Goal: Communication & Community: Answer question/provide support

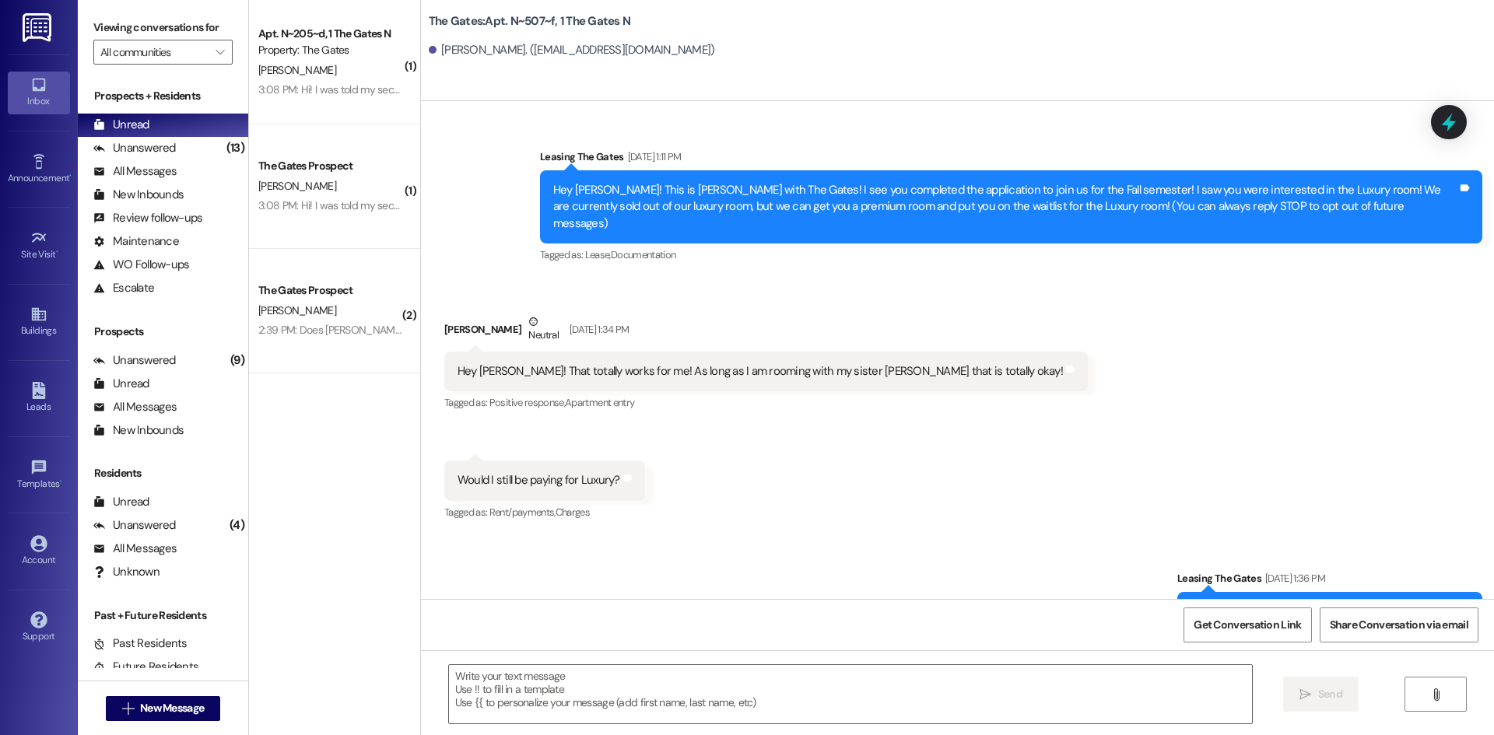
scroll to position [14642, 0]
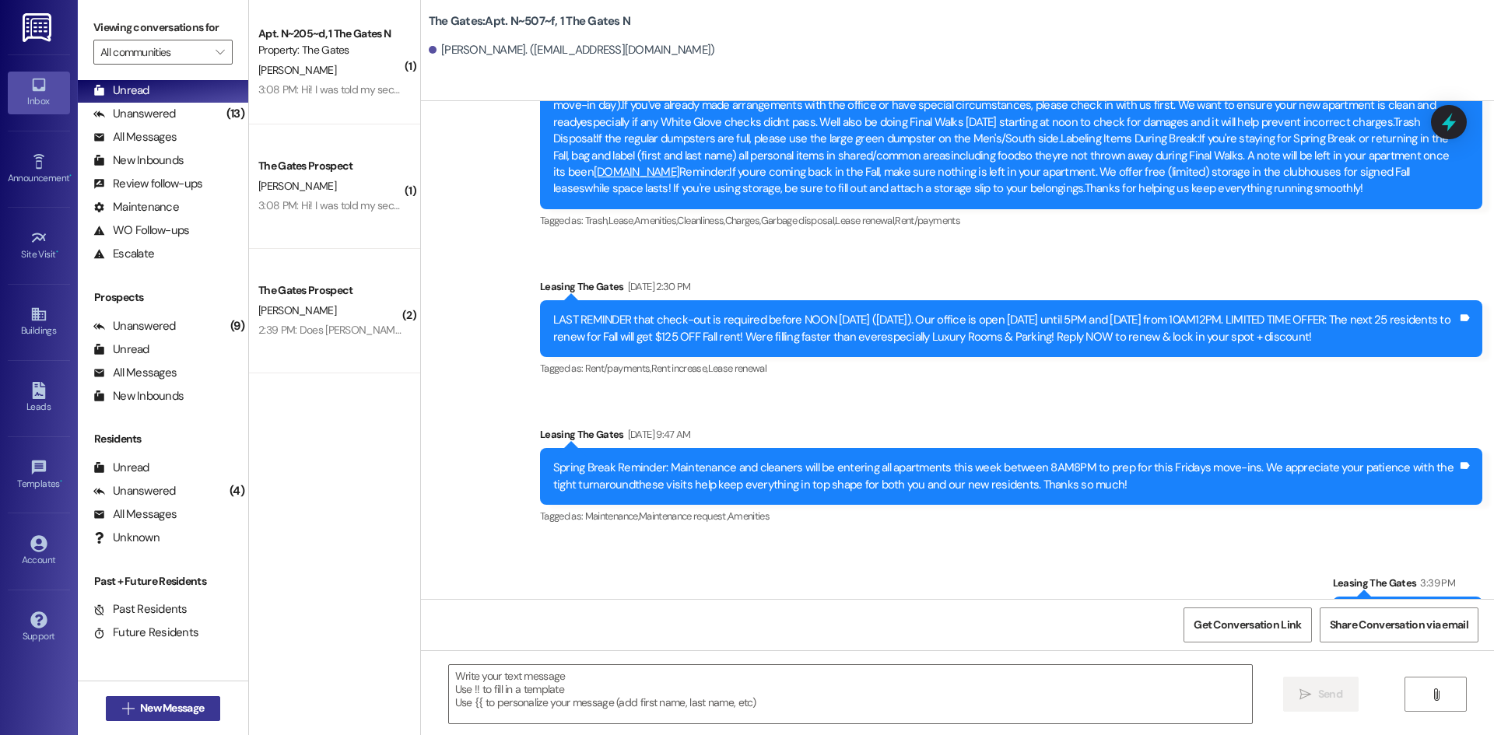
click at [145, 717] on button " New Message" at bounding box center [163, 708] width 115 height 25
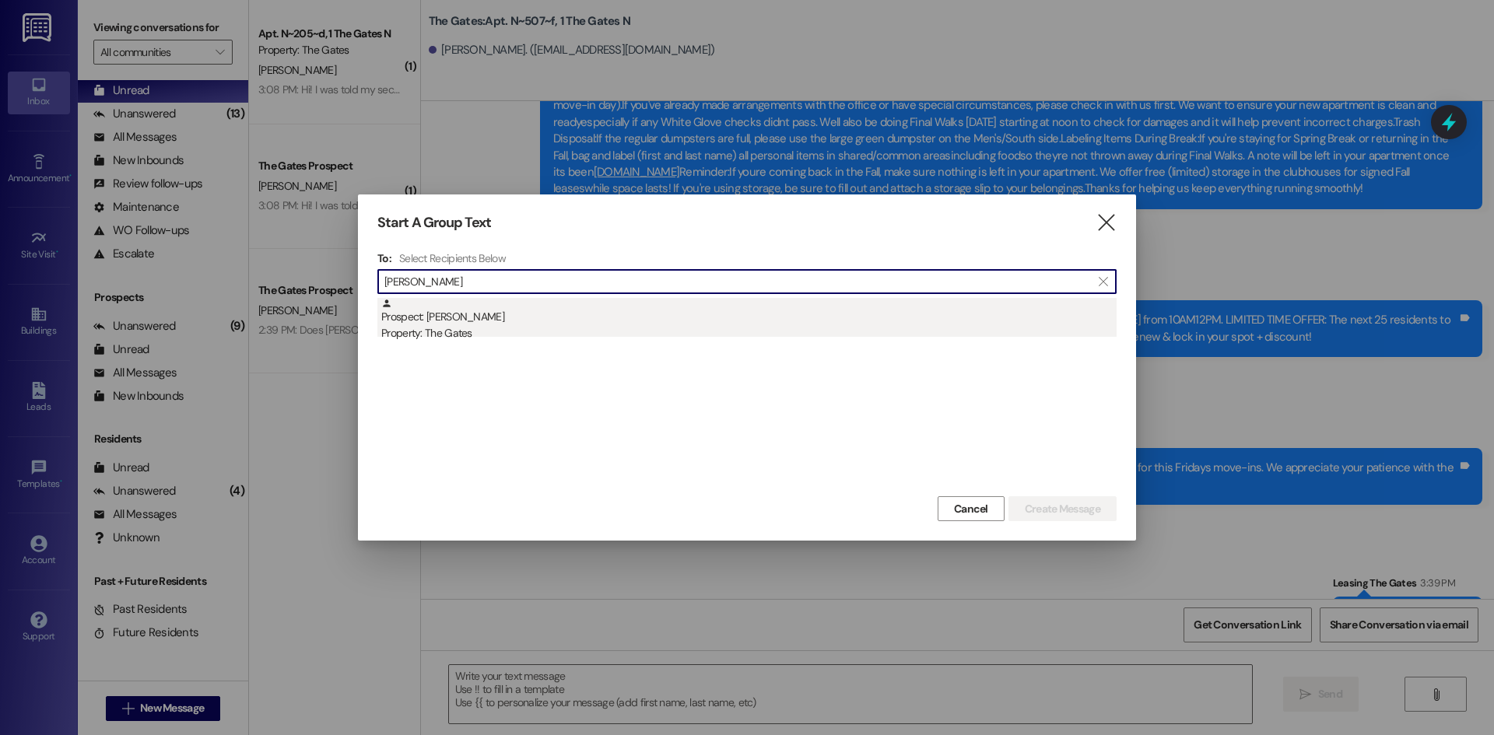
type input "[PERSON_NAME]"
click at [497, 332] on div "Property: The Gates" at bounding box center [748, 333] width 735 height 16
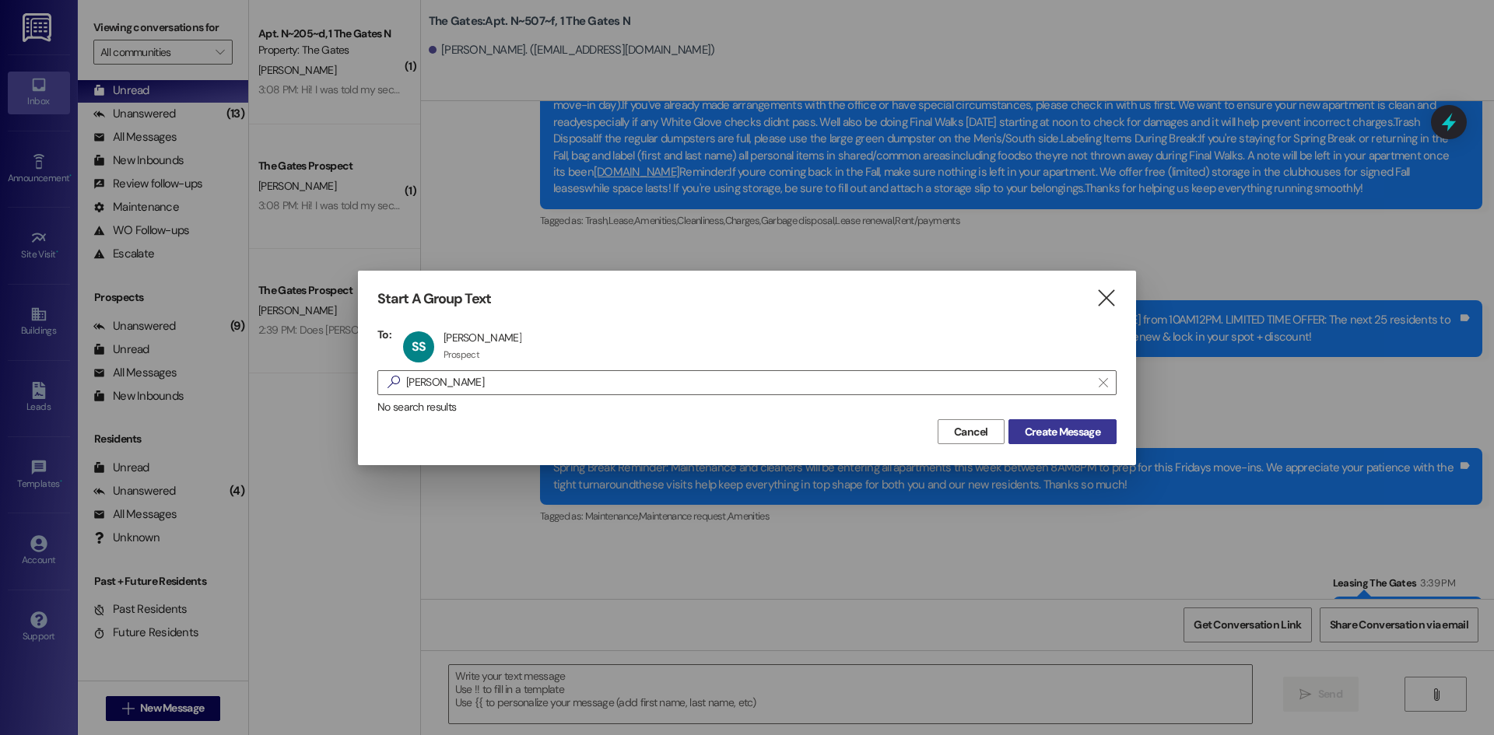
click at [1029, 428] on span "Create Message" at bounding box center [1062, 432] width 75 height 16
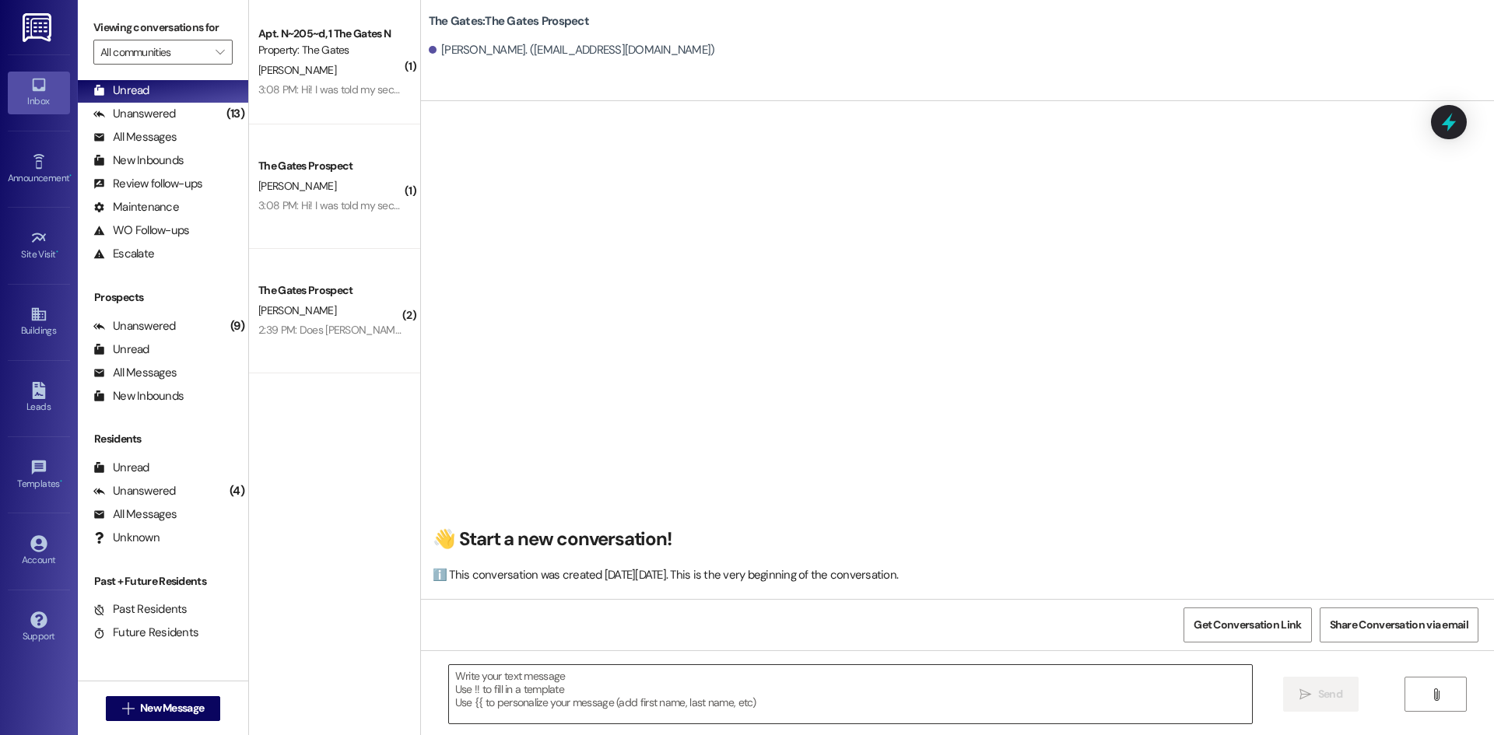
click at [503, 699] on textarea at bounding box center [850, 694] width 803 height 58
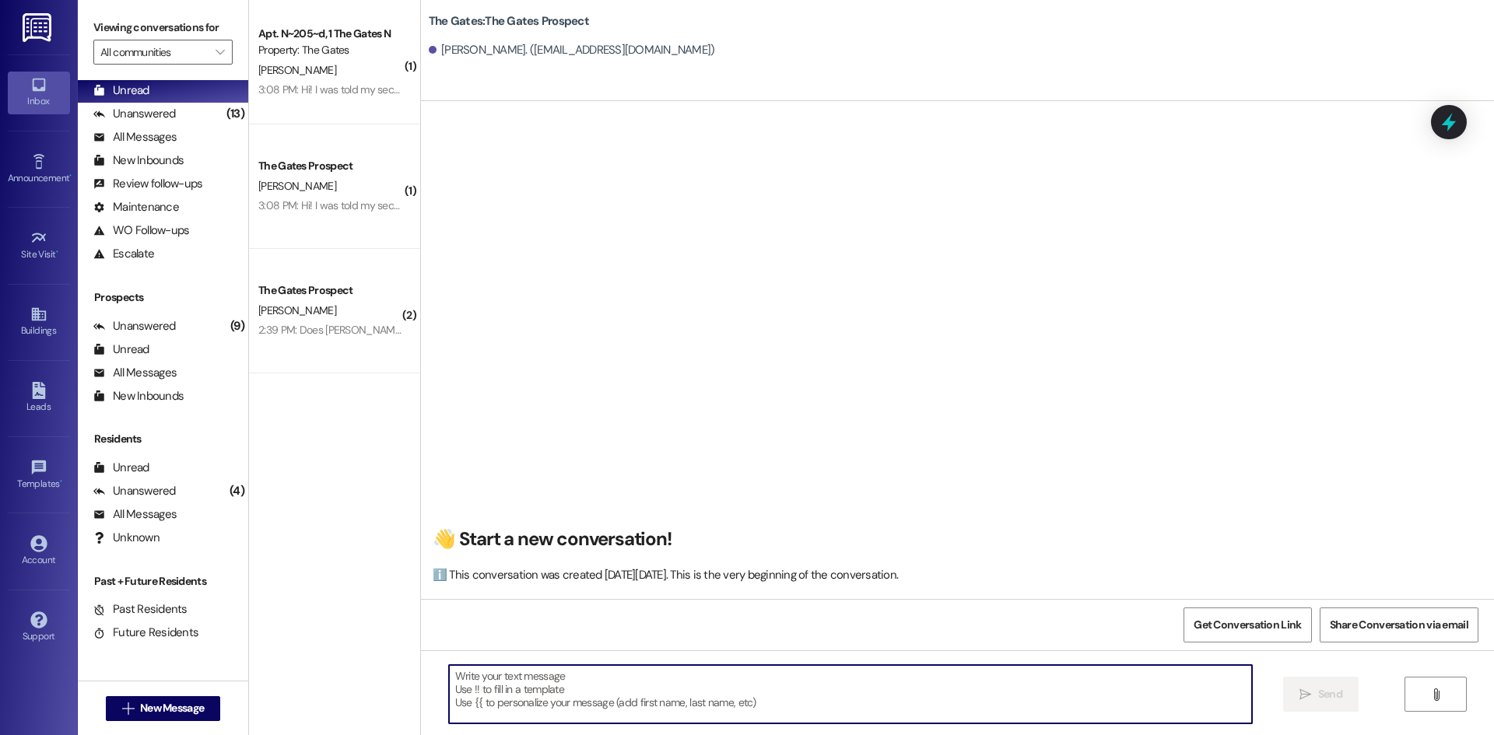
paste textarea "Hi [PERSON_NAME], this is [PERSON_NAME] with The Gates! I just left you a voice…"
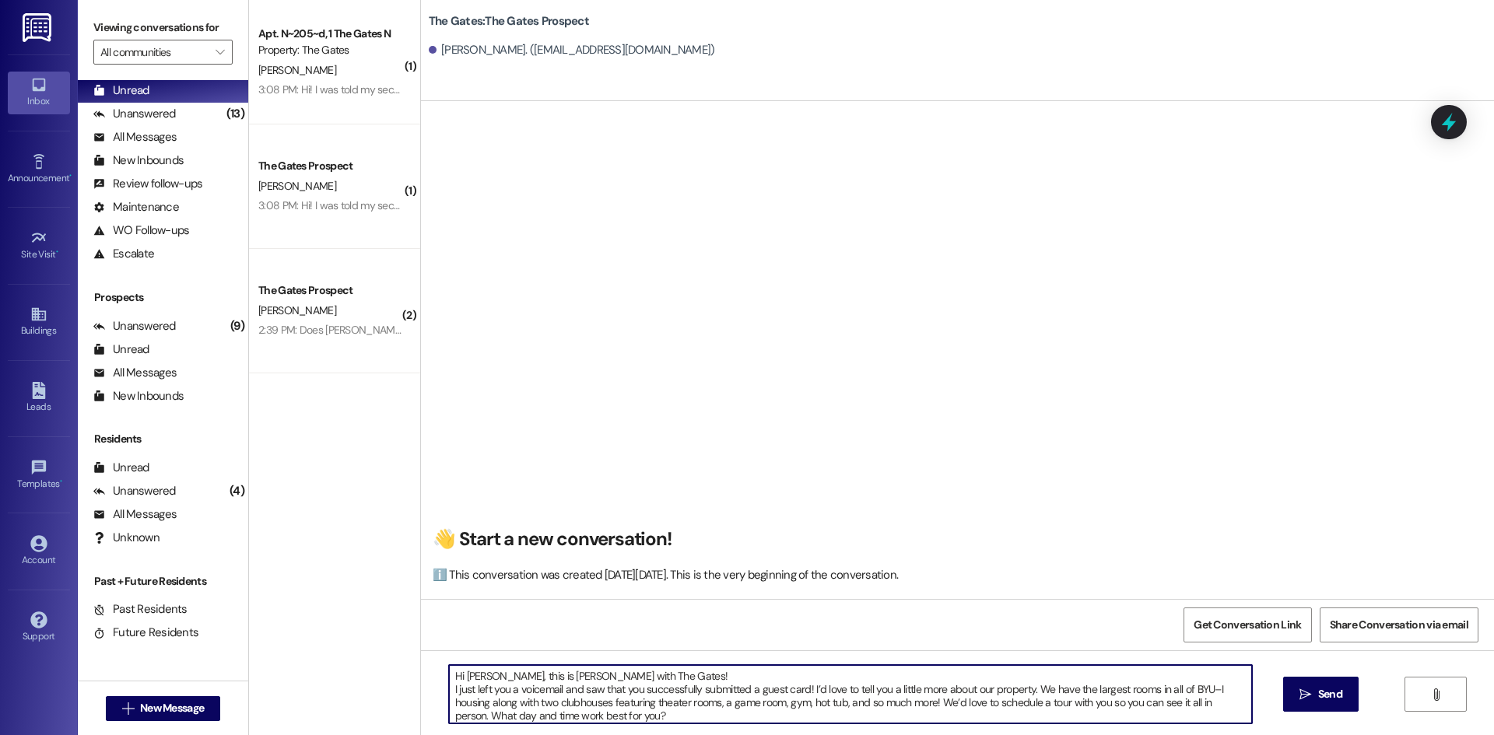
drag, startPoint x: 475, startPoint y: 678, endPoint x: 454, endPoint y: 678, distance: 21.8
click at [454, 678] on textarea "Hi [PERSON_NAME], this is [PERSON_NAME] with The Gates! I just left you a voice…" at bounding box center [850, 694] width 803 height 58
type textarea "Hi [PERSON_NAME], this is [PERSON_NAME] with The Gates! I just left you a voice…"
click at [1323, 677] on button " Send" at bounding box center [1320, 694] width 75 height 35
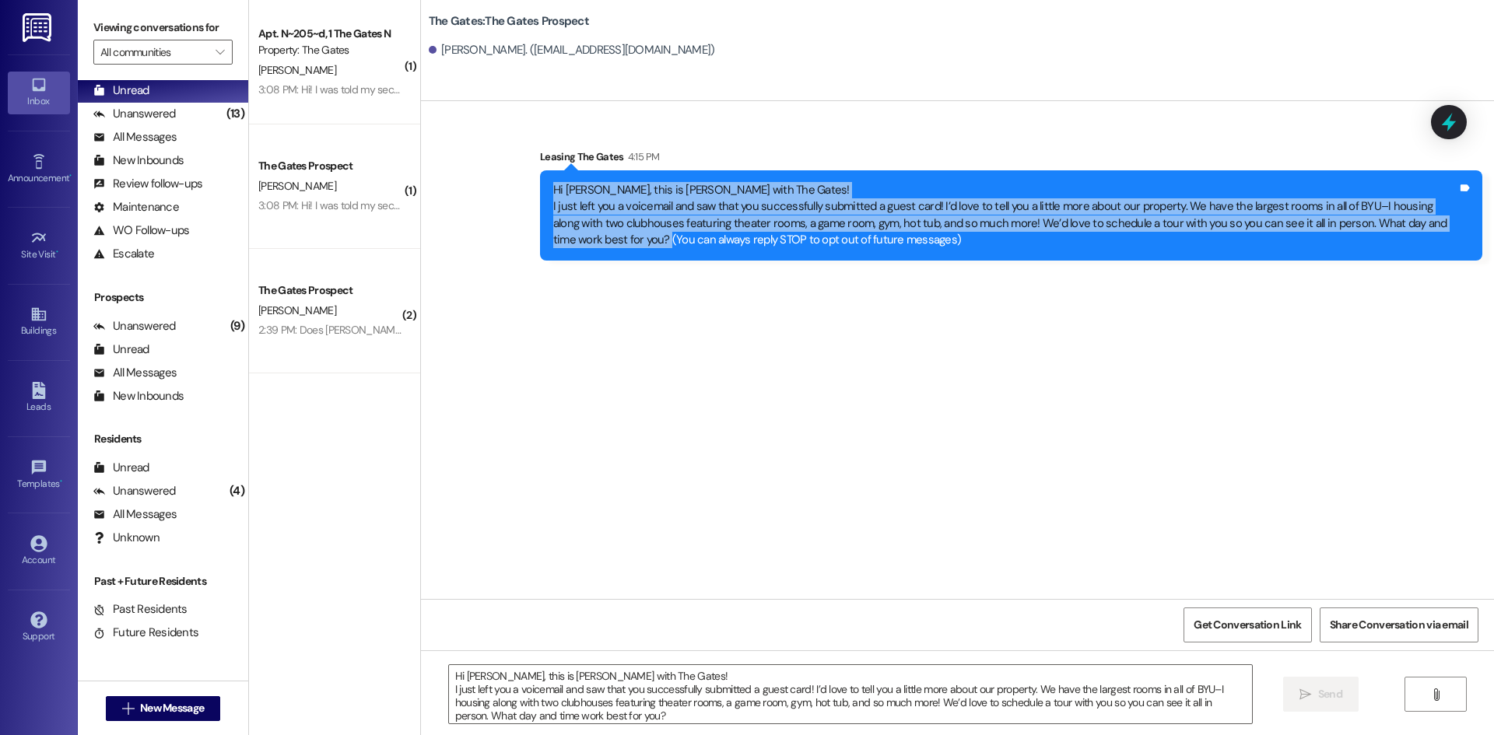
drag, startPoint x: 584, startPoint y: 243, endPoint x: 532, endPoint y: 174, distance: 86.7
click at [540, 174] on div "Hi [PERSON_NAME], this is [PERSON_NAME] with The Gates! I just left you a voice…" at bounding box center [1011, 215] width 942 height 90
copy div "Hi [PERSON_NAME], this is [PERSON_NAME] with The Gates! I just left you a voice…"
click at [191, 705] on span "New Message" at bounding box center [172, 708] width 64 height 16
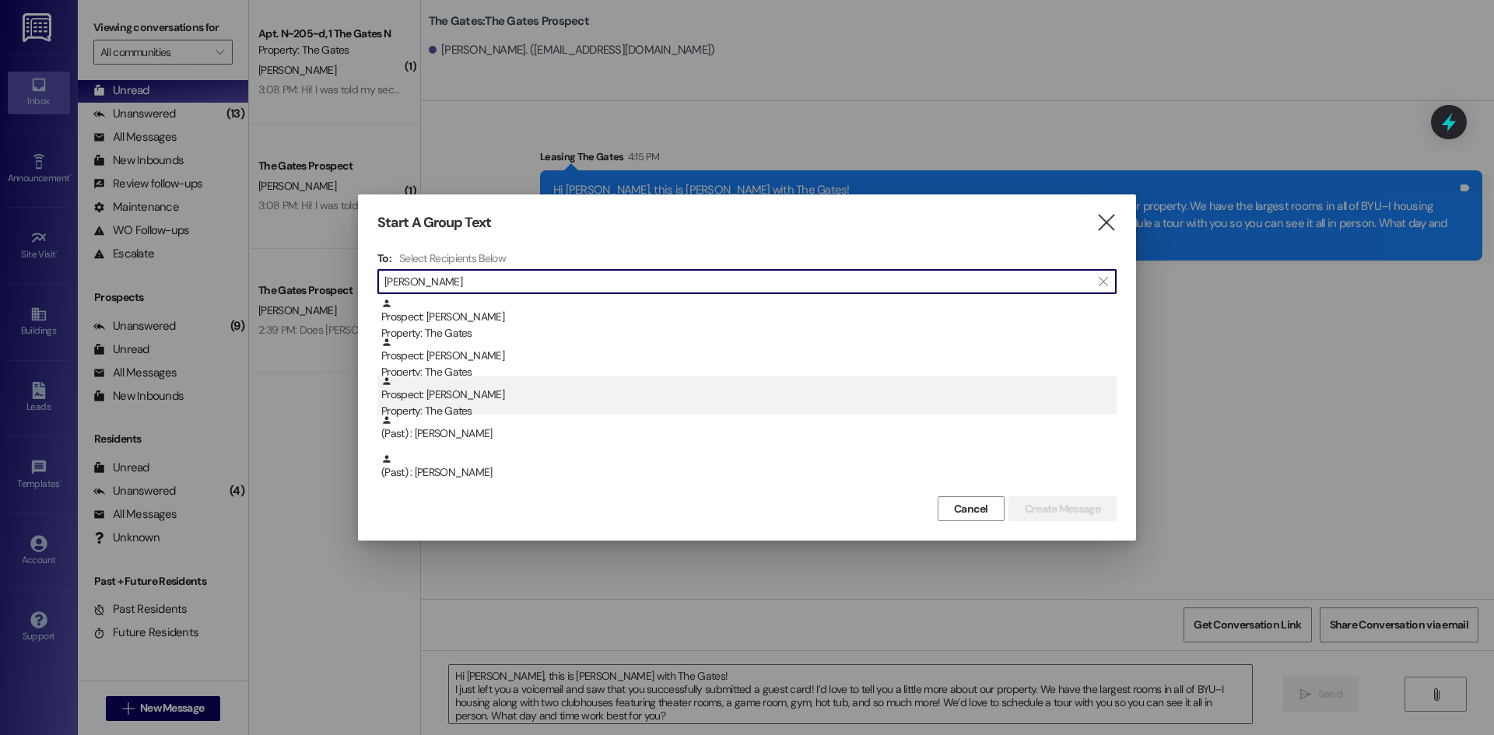
type input "[PERSON_NAME]"
click at [629, 395] on div "Prospect: [PERSON_NAME] Property: The Gates" at bounding box center [748, 398] width 735 height 44
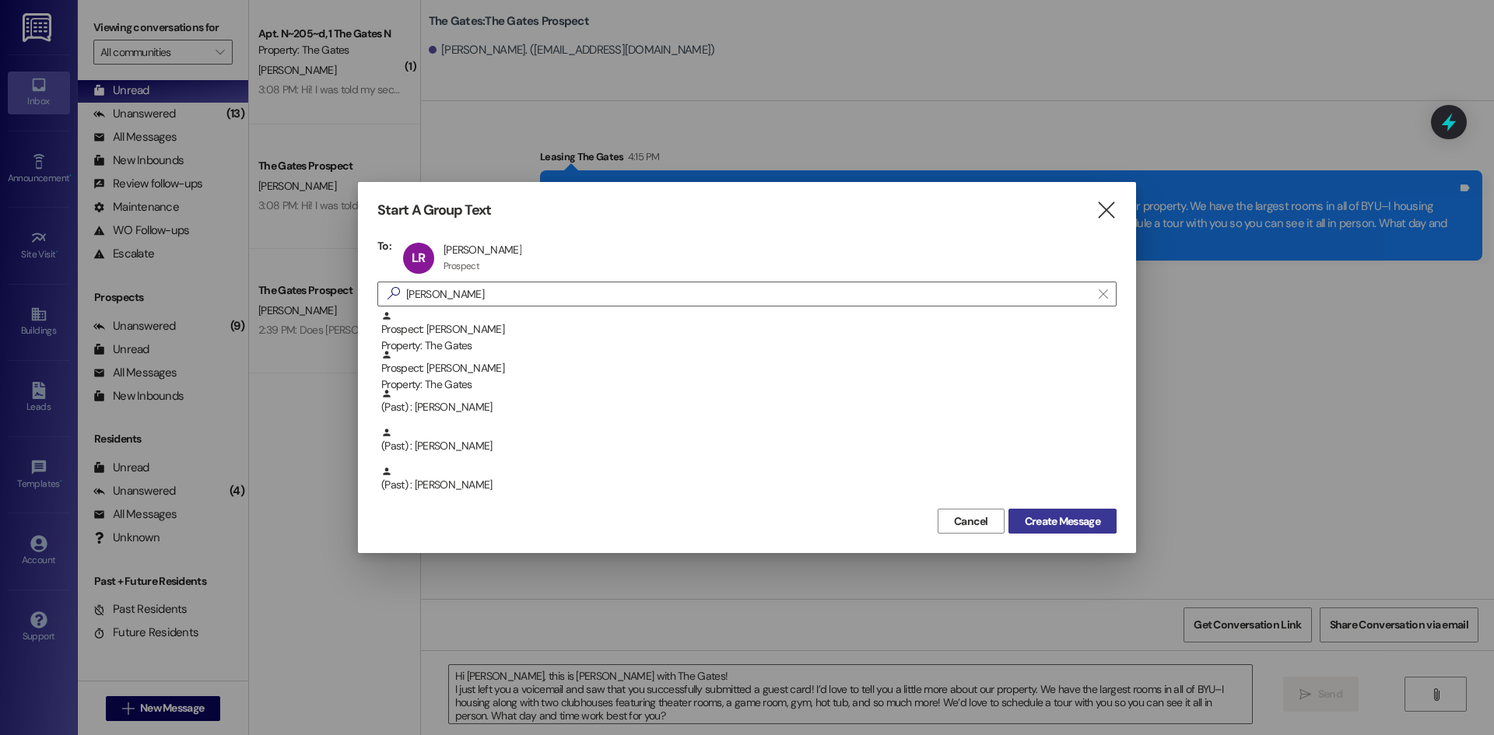
click at [1066, 517] on span "Create Message" at bounding box center [1062, 521] width 75 height 16
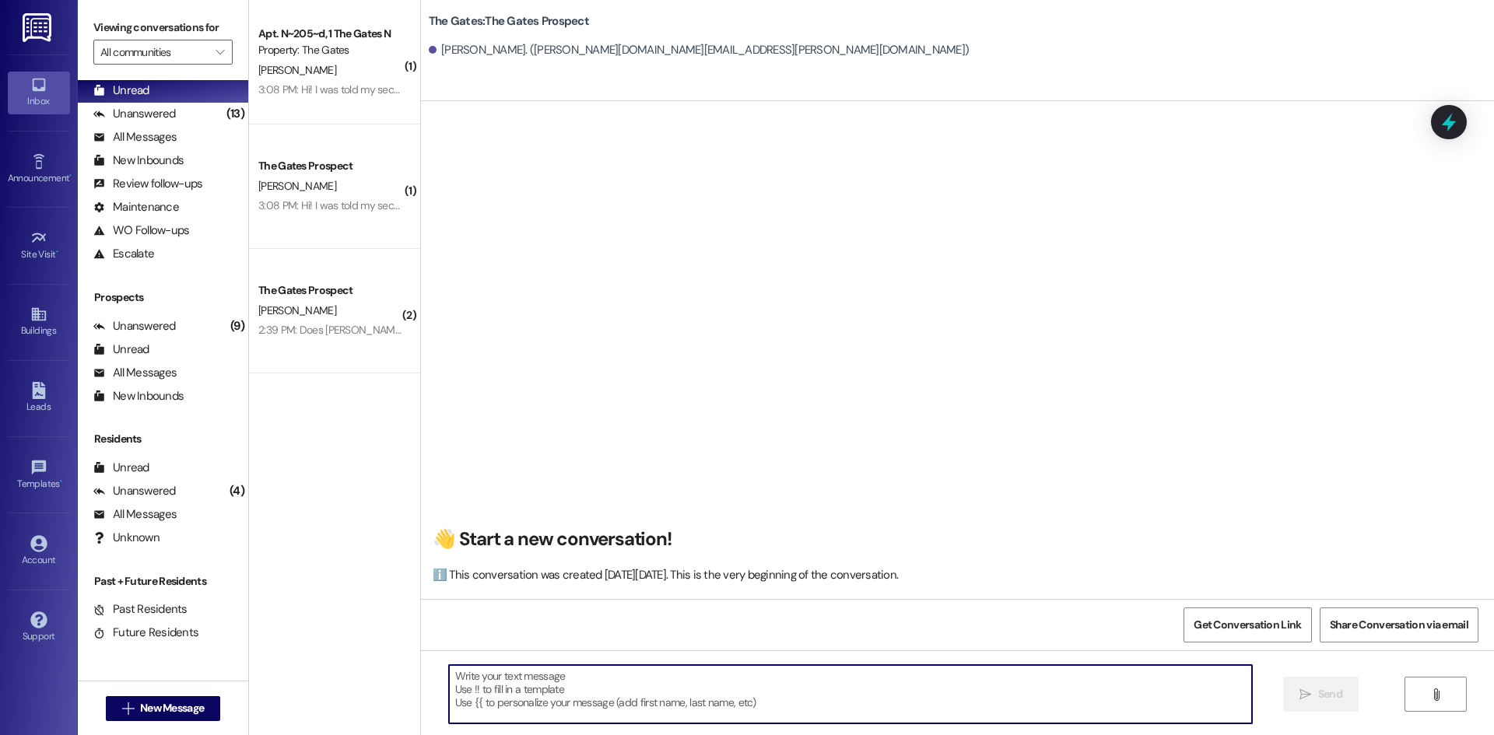
paste textarea "Hi [PERSON_NAME], this is [PERSON_NAME] with The Gates! I just left you a voice…"
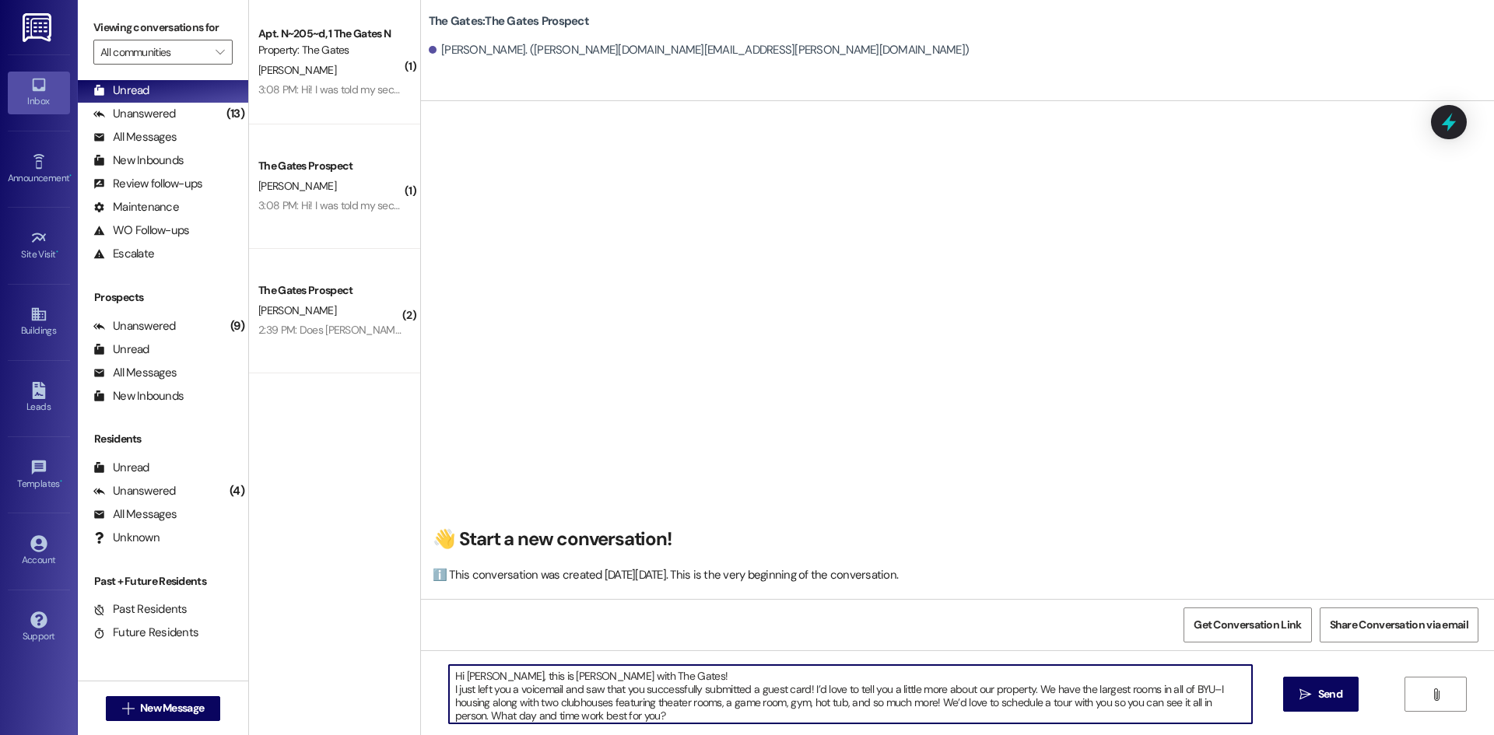
drag, startPoint x: 488, startPoint y: 674, endPoint x: 454, endPoint y: 673, distance: 33.5
click at [454, 673] on textarea "Hi [PERSON_NAME], this is [PERSON_NAME] with The Gates! I just left you a voice…" at bounding box center [850, 694] width 803 height 58
drag, startPoint x: 797, startPoint y: 687, endPoint x: 693, endPoint y: 692, distance: 104.4
click at [693, 692] on textarea "Hi [PERSON_NAME], this is [PERSON_NAME] with The Gates! I just left you a voice…" at bounding box center [850, 694] width 803 height 58
type textarea "Hi [PERSON_NAME], this is [PERSON_NAME] with The Gates! I just left you a voice…"
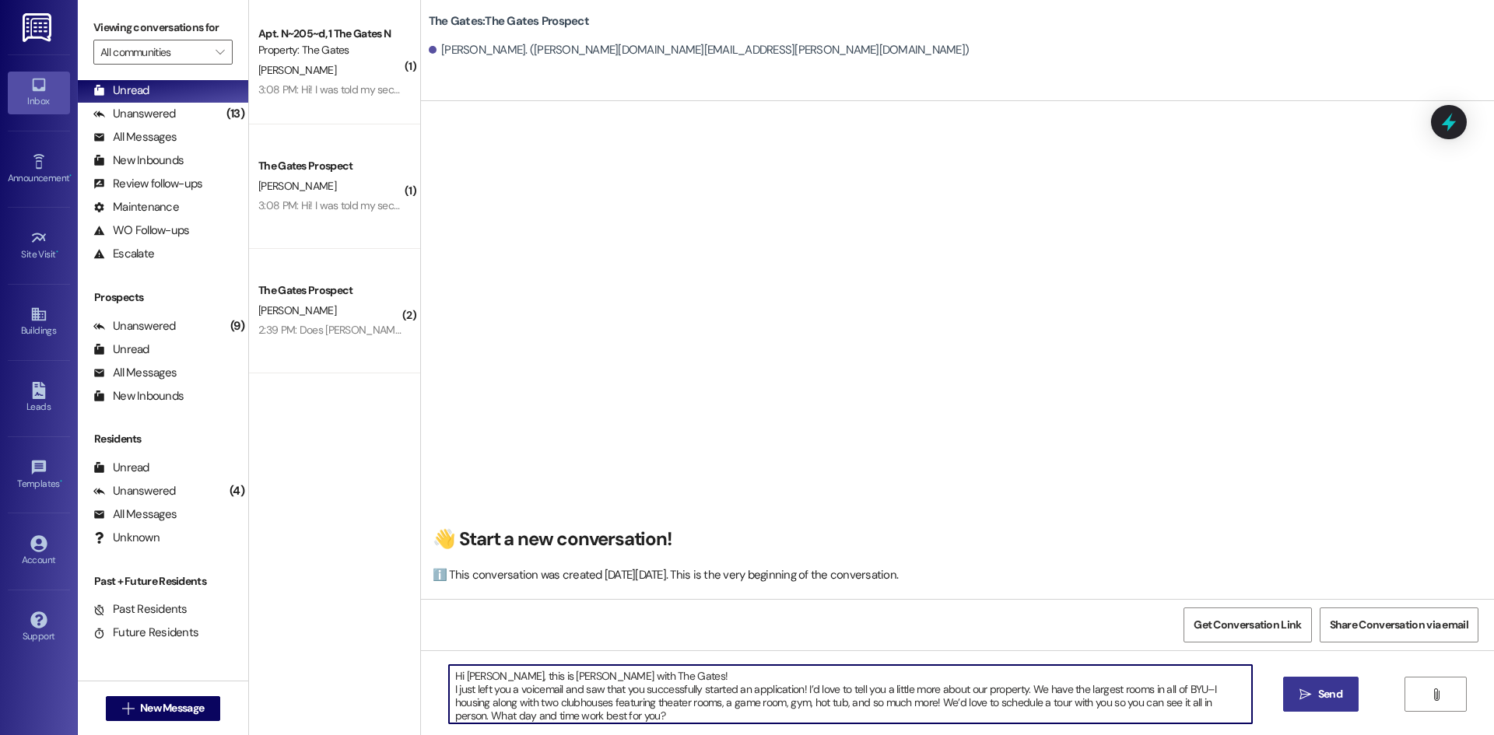
click at [1320, 678] on button " Send" at bounding box center [1320, 694] width 75 height 35
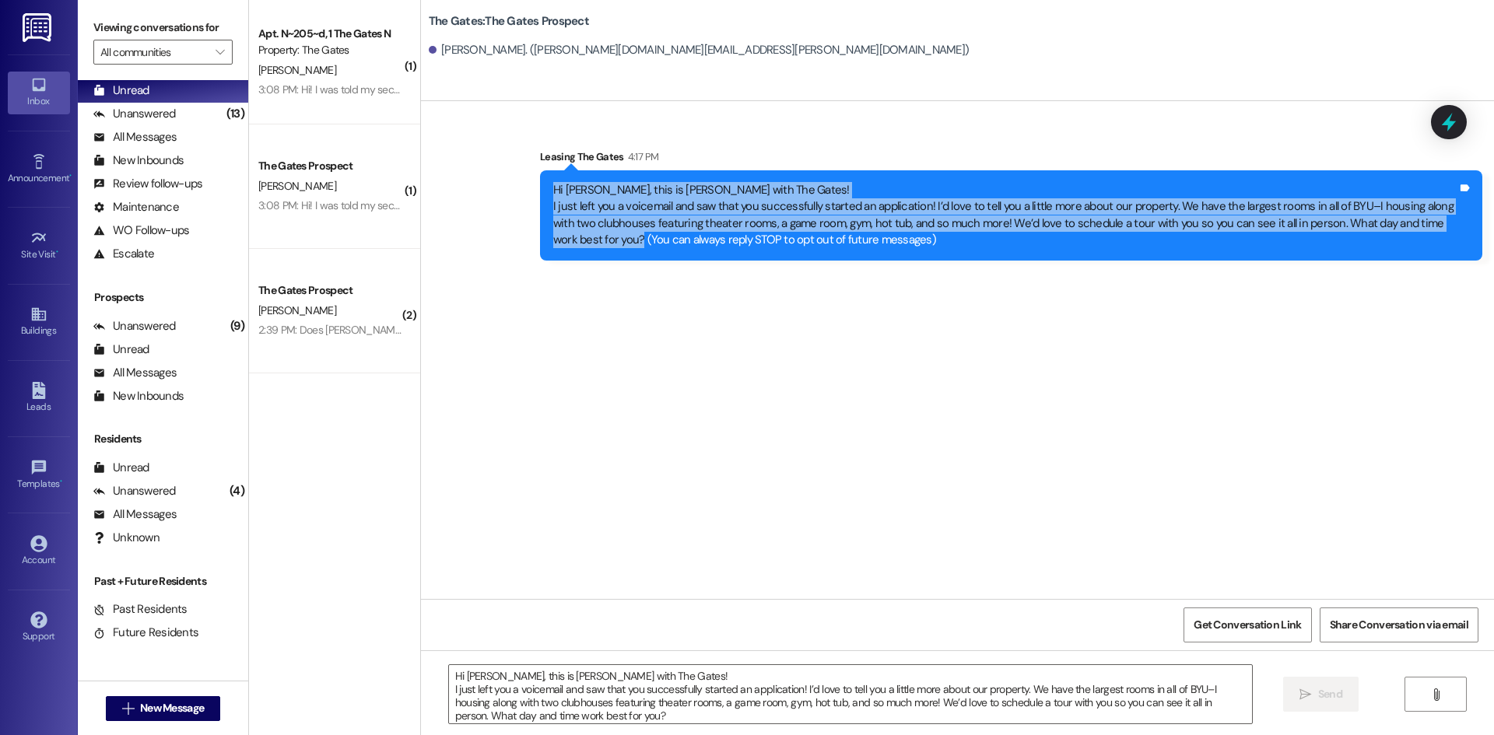
drag, startPoint x: 536, startPoint y: 189, endPoint x: 579, endPoint y: 241, distance: 67.4
click at [579, 241] on div "Hi [PERSON_NAME], this is [PERSON_NAME] with The Gates! I just left you a voice…" at bounding box center [1011, 215] width 942 height 90
copy div "Hi [PERSON_NAME], this is [PERSON_NAME] with The Gates! I just left you a voice…"
click at [178, 710] on span "New Message" at bounding box center [172, 708] width 64 height 16
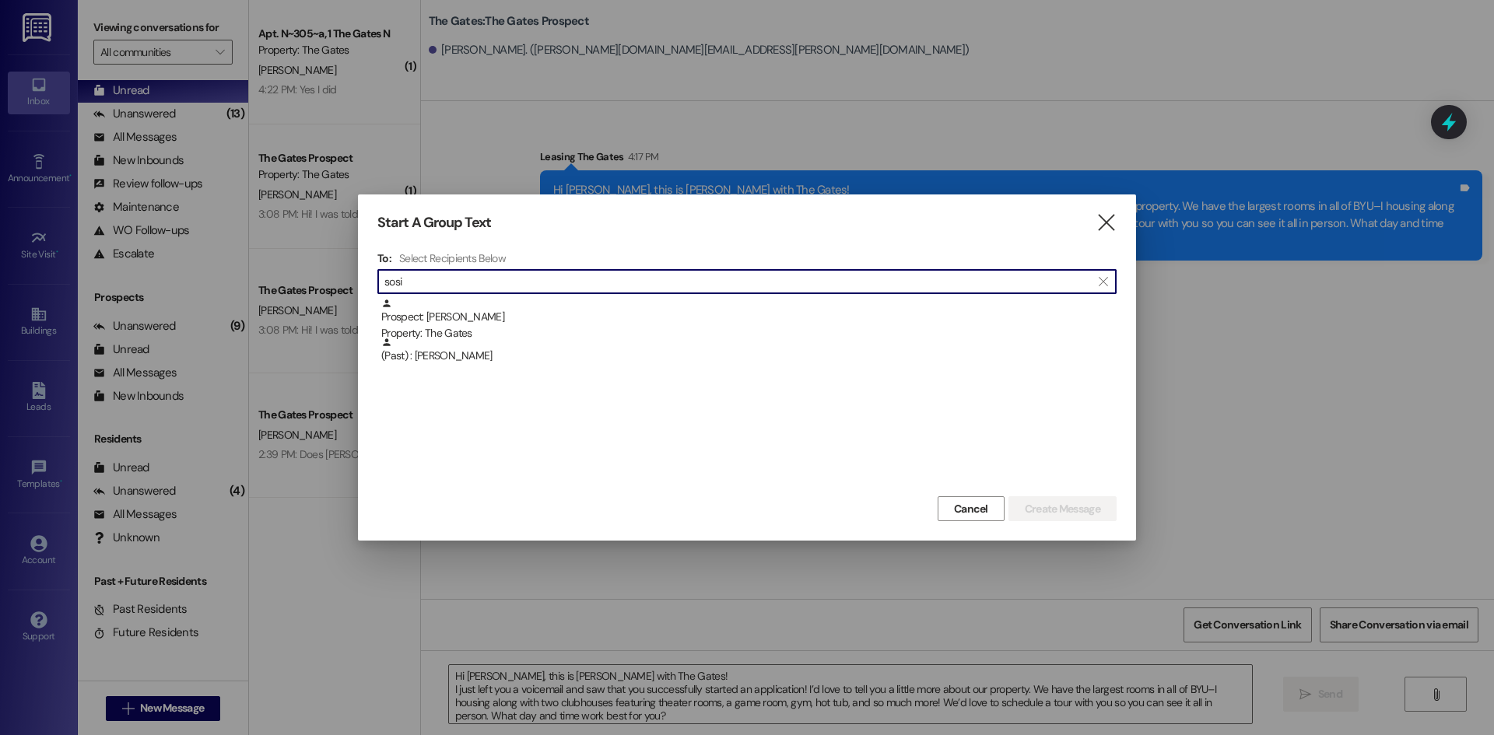
type input "sosi"
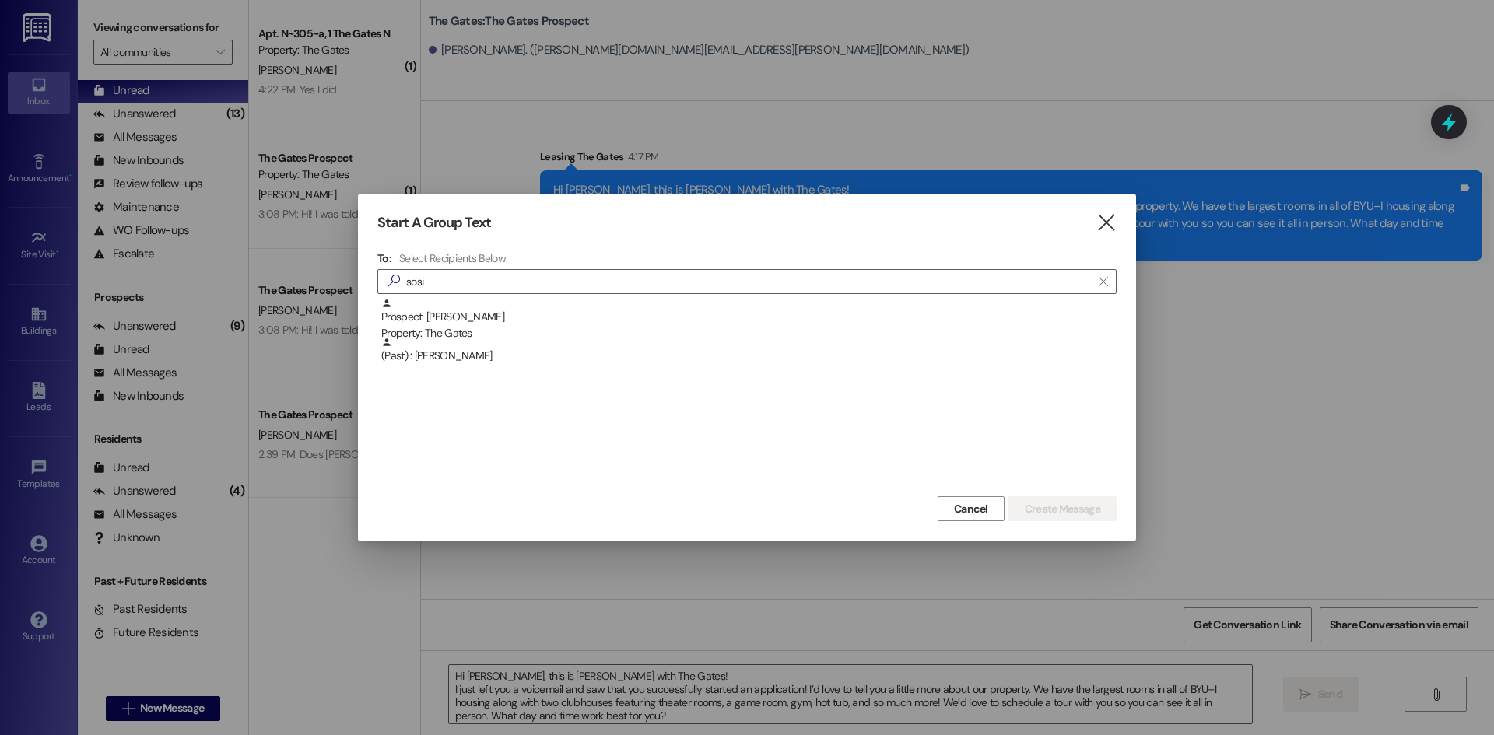
click at [562, 335] on div "Property: The Gates" at bounding box center [748, 333] width 735 height 16
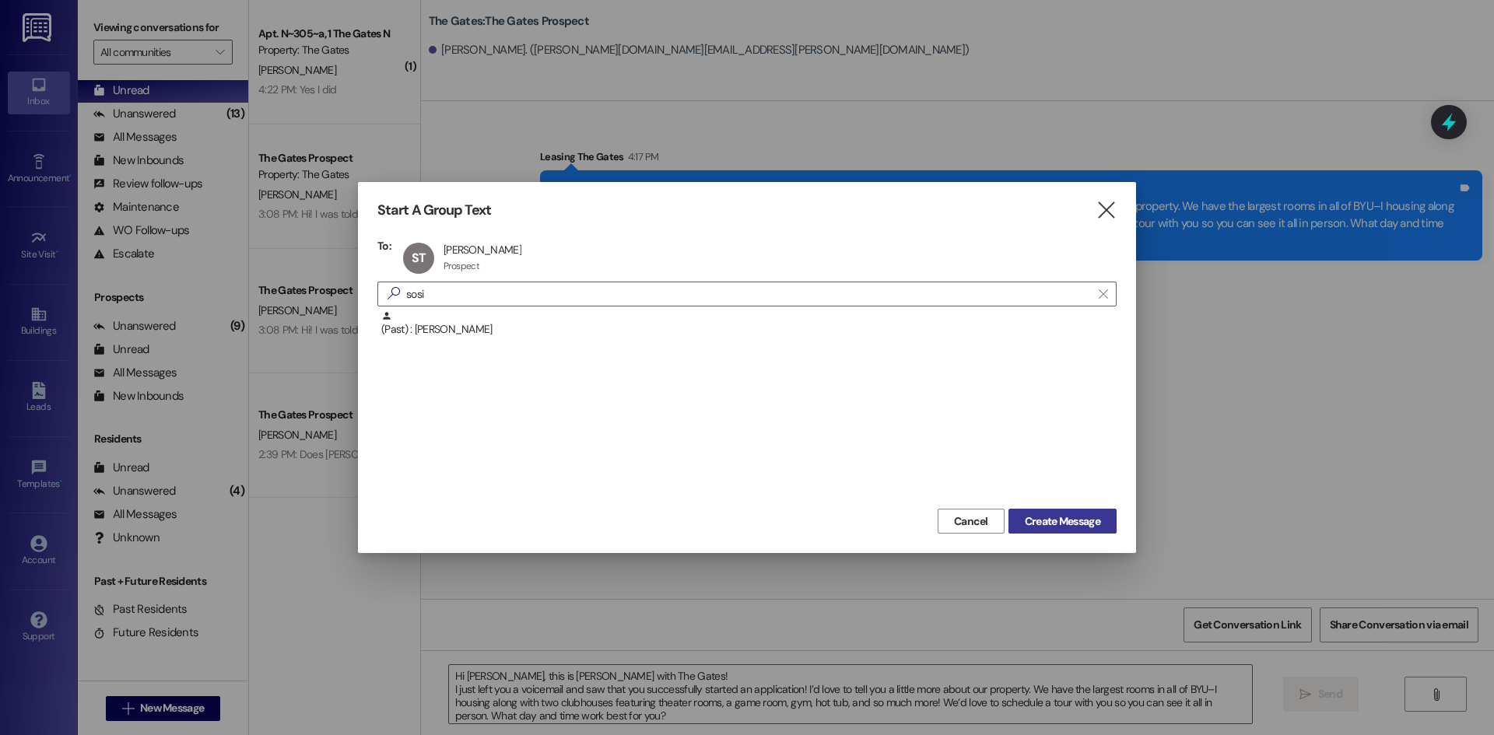
click at [1036, 519] on span "Create Message" at bounding box center [1062, 521] width 75 height 16
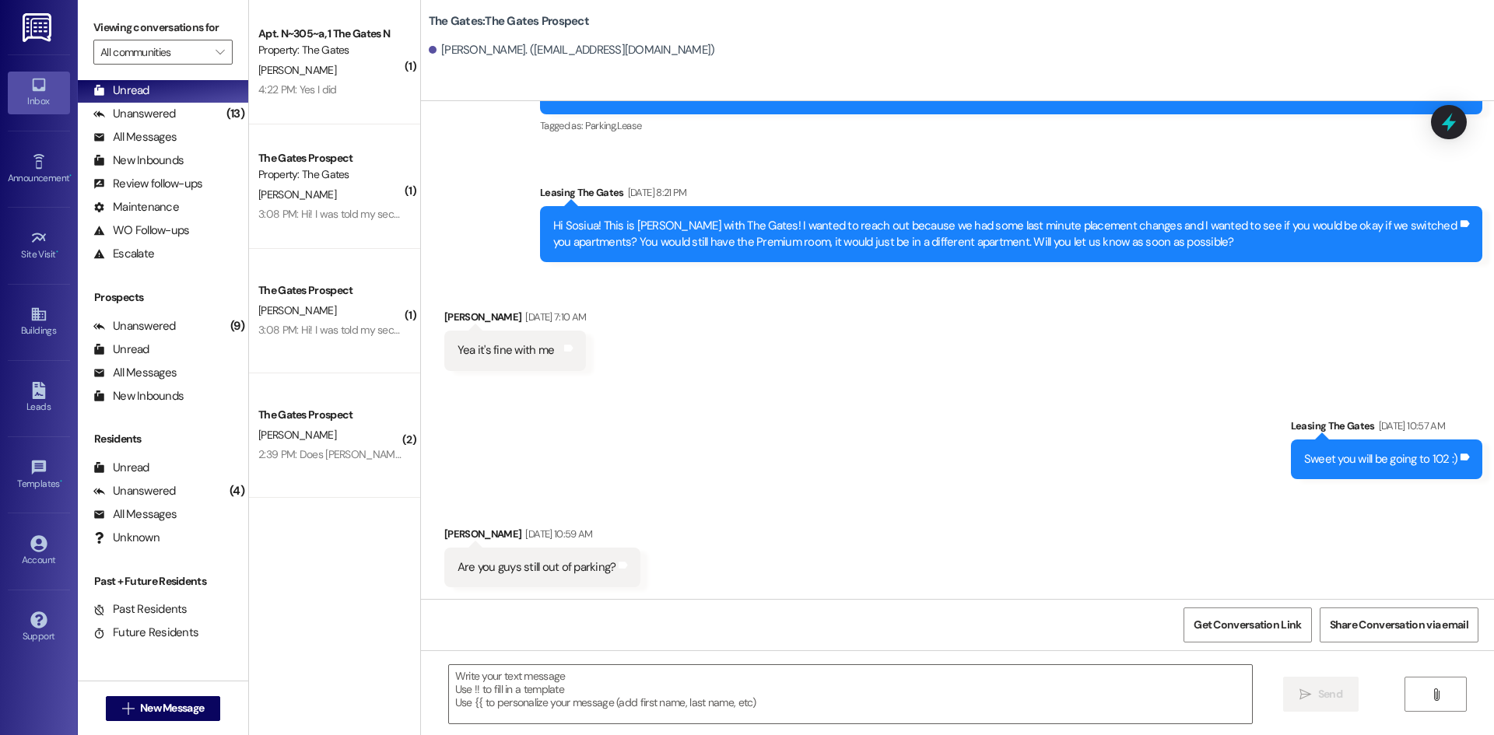
scroll to position [380, 0]
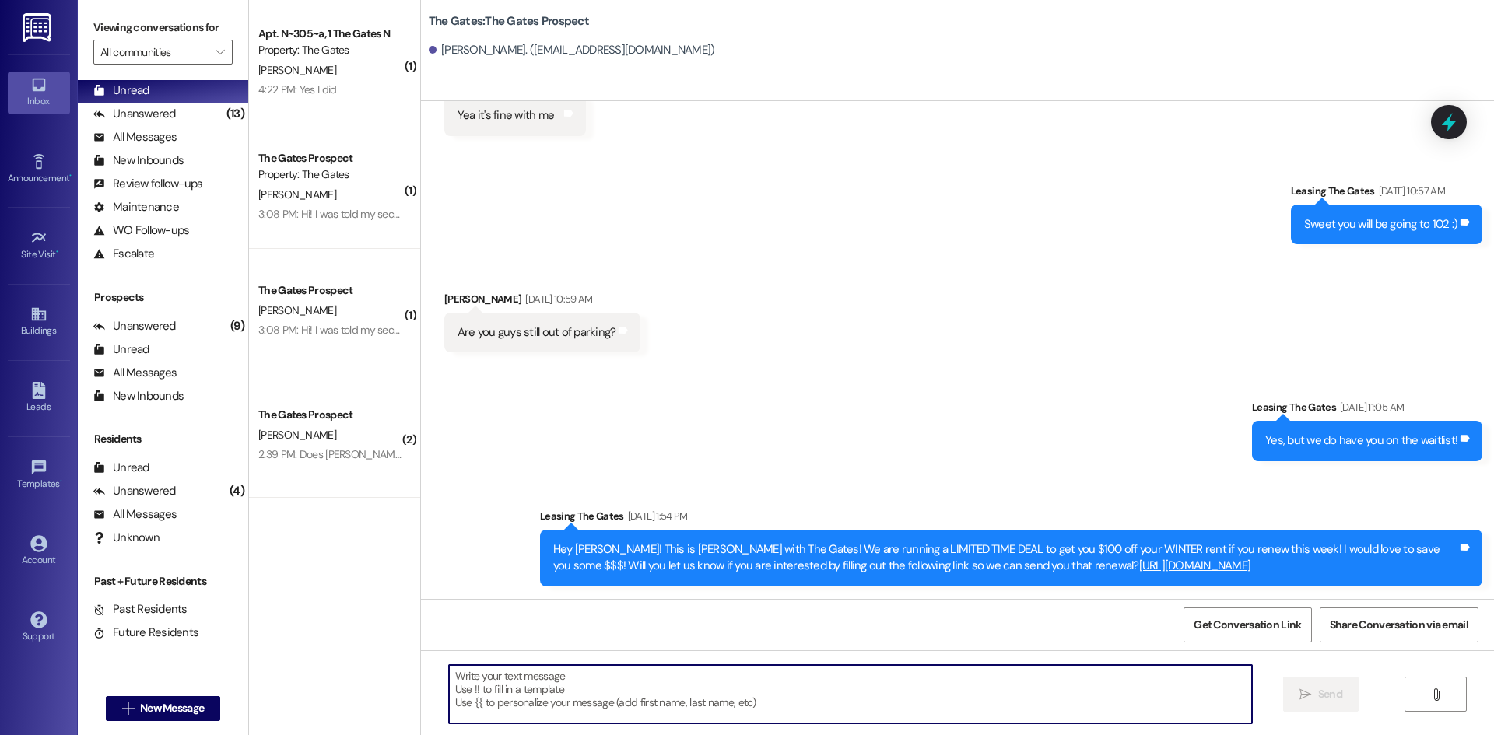
click at [509, 707] on textarea at bounding box center [850, 694] width 803 height 58
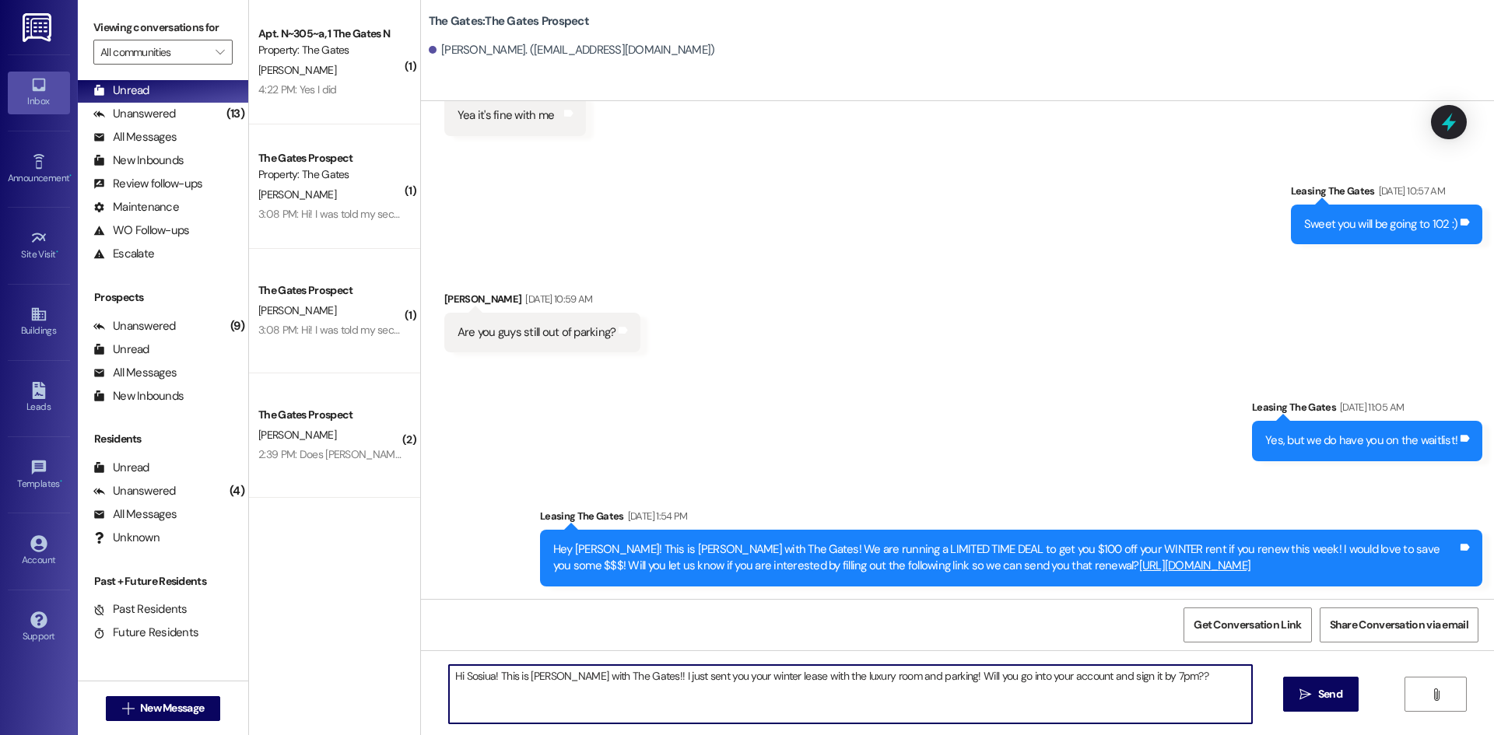
click at [1158, 676] on textarea "Hi Sosiua! This is [PERSON_NAME] with The Gates!! I just sent you your winter l…" at bounding box center [850, 694] width 803 height 58
type textarea "Hi Sosiua! This is [PERSON_NAME] with The Gates!! I just sent you your winter l…"
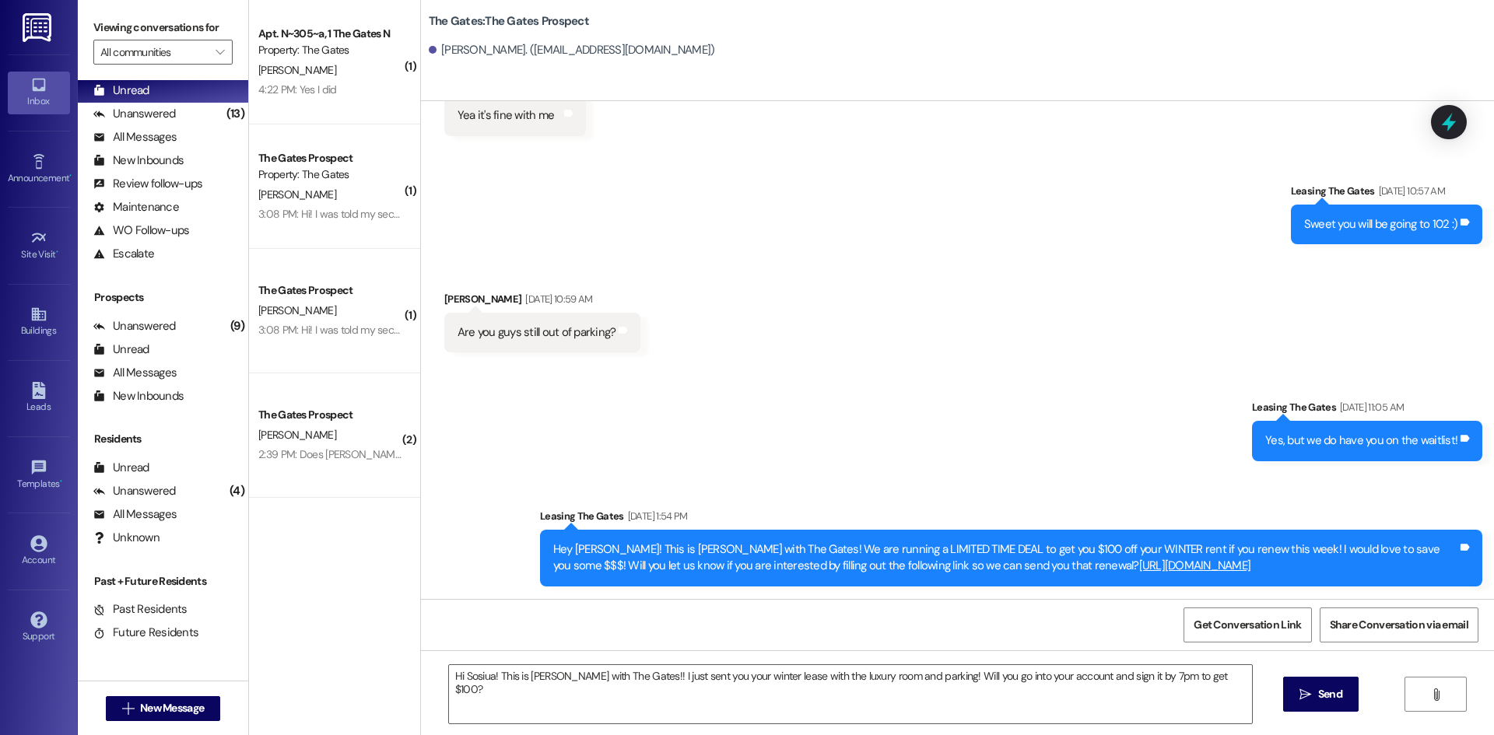
click at [1323, 675] on div "Hi Sosiua! This is [PERSON_NAME] with The Gates!! I just sent you your winter l…" at bounding box center [957, 708] width 1073 height 117
click at [1355, 695] on button " Send" at bounding box center [1320, 694] width 75 height 35
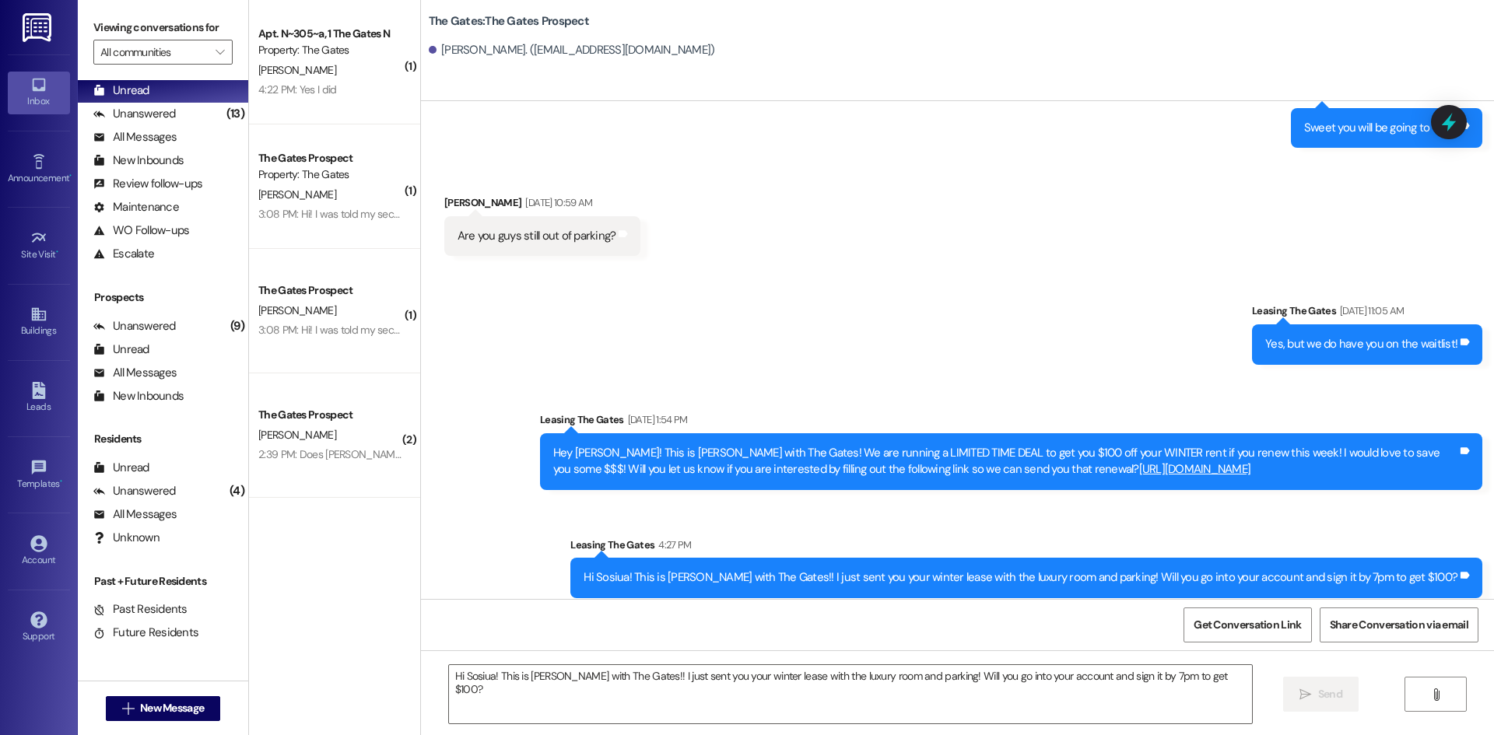
scroll to position [489, 0]
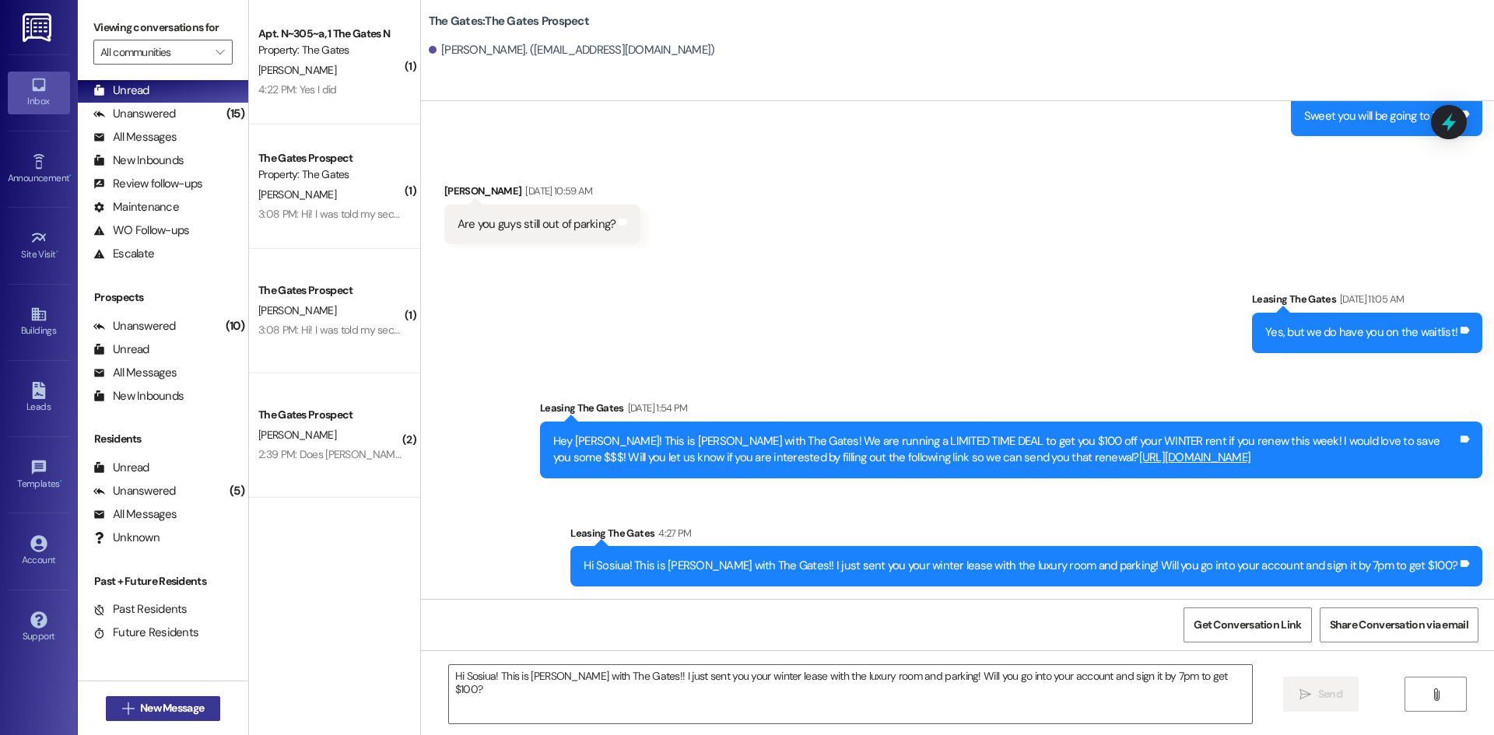
click at [177, 704] on span "New Message" at bounding box center [172, 708] width 64 height 16
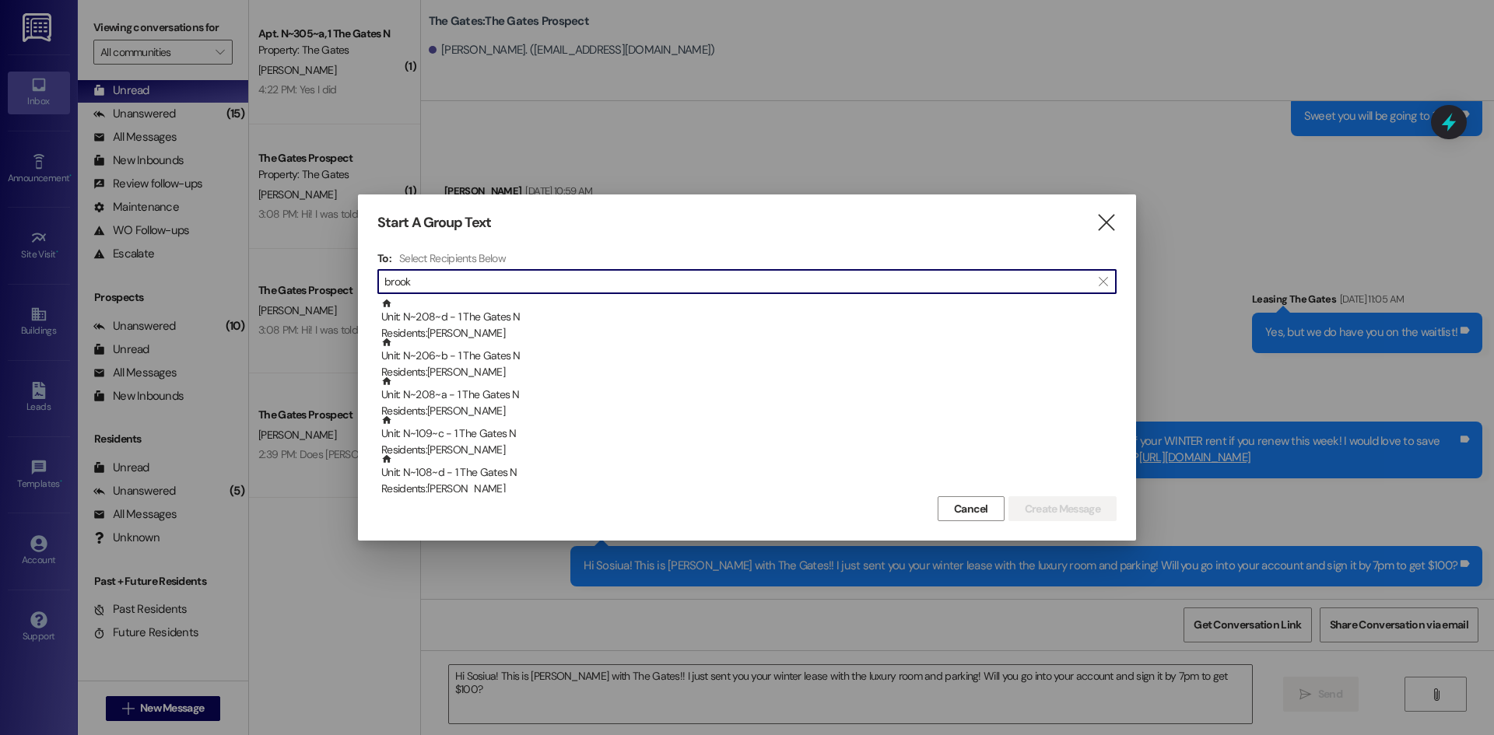
click at [437, 282] on input "brook" at bounding box center [737, 282] width 706 height 22
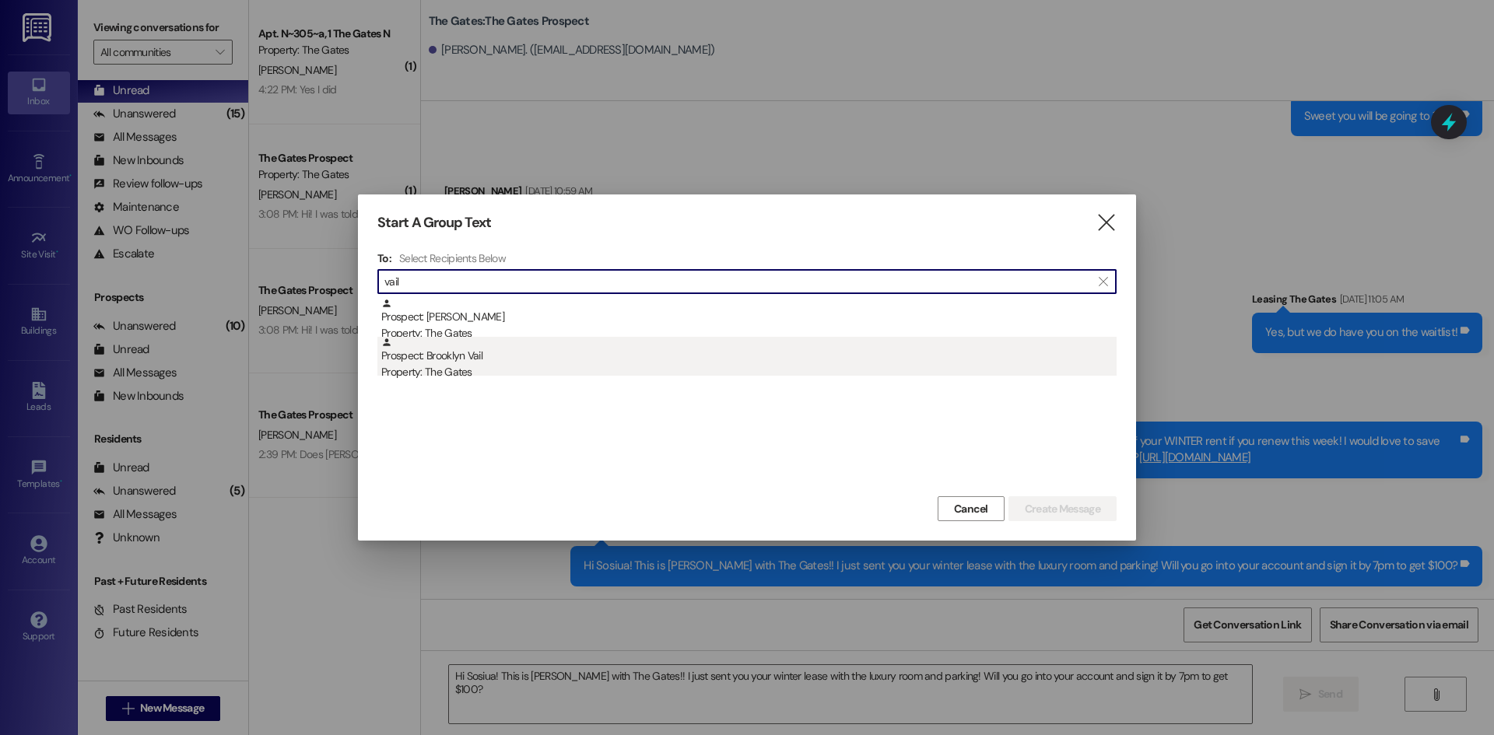
type input "vail"
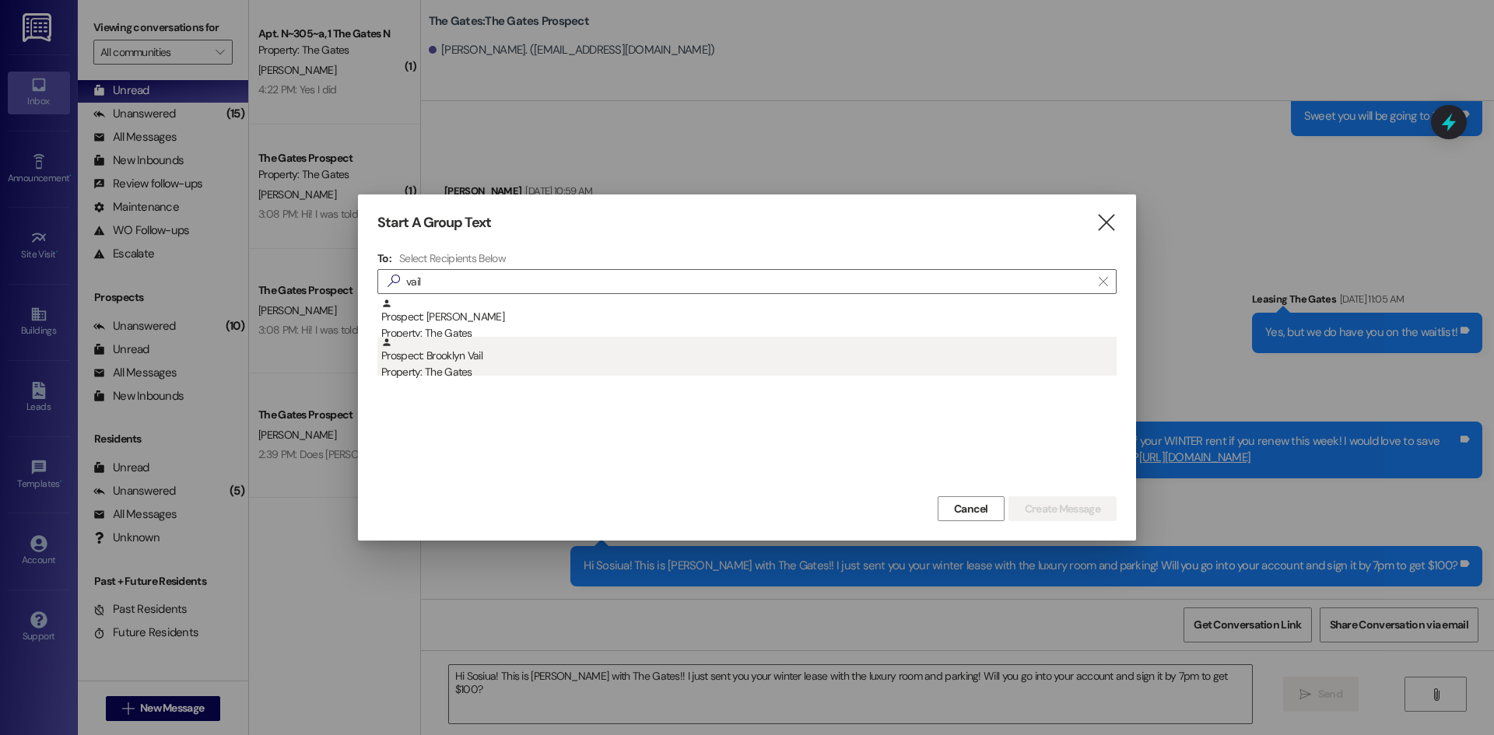
click at [479, 361] on div "Prospect: Brooklyn Vail Property: The Gates" at bounding box center [748, 359] width 735 height 44
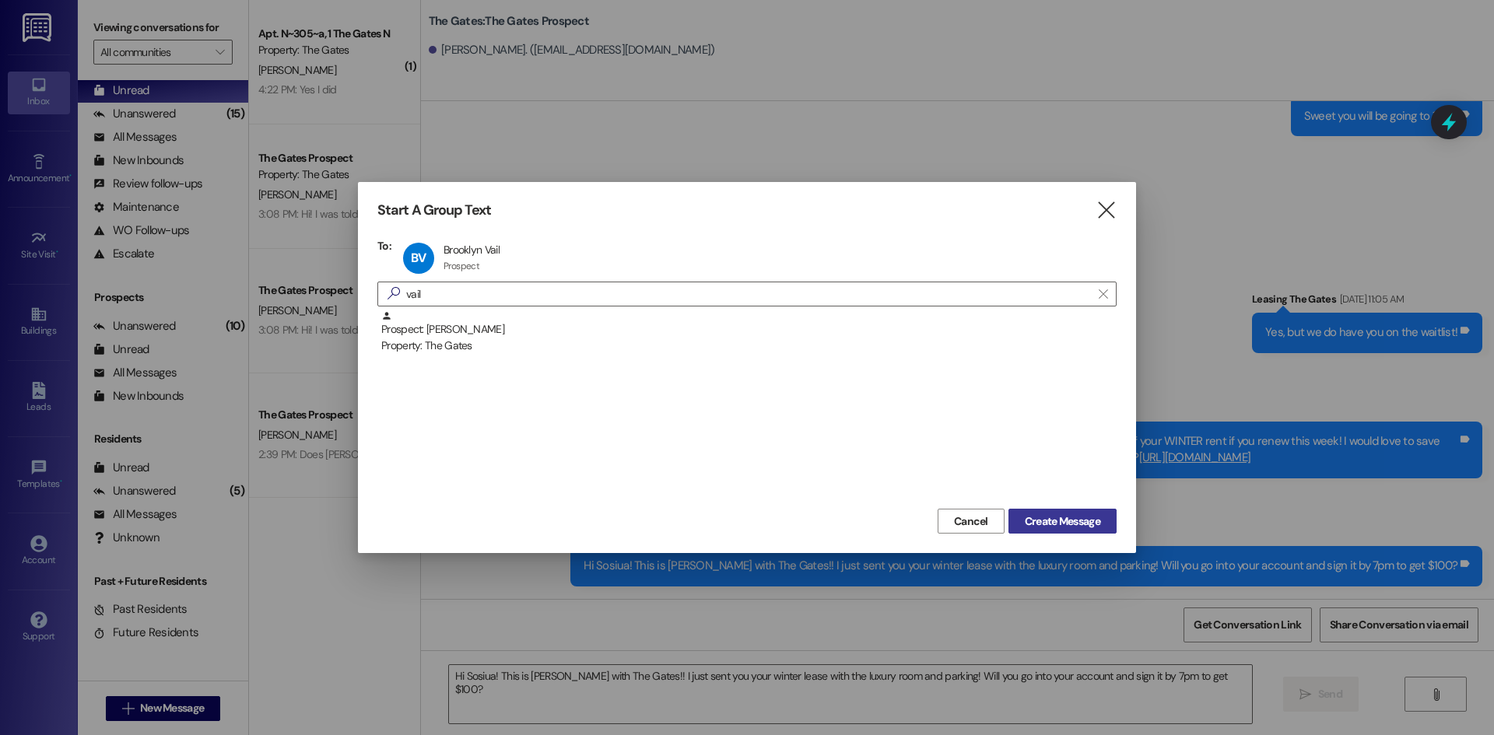
click at [1078, 530] on button "Create Message" at bounding box center [1062, 521] width 108 height 25
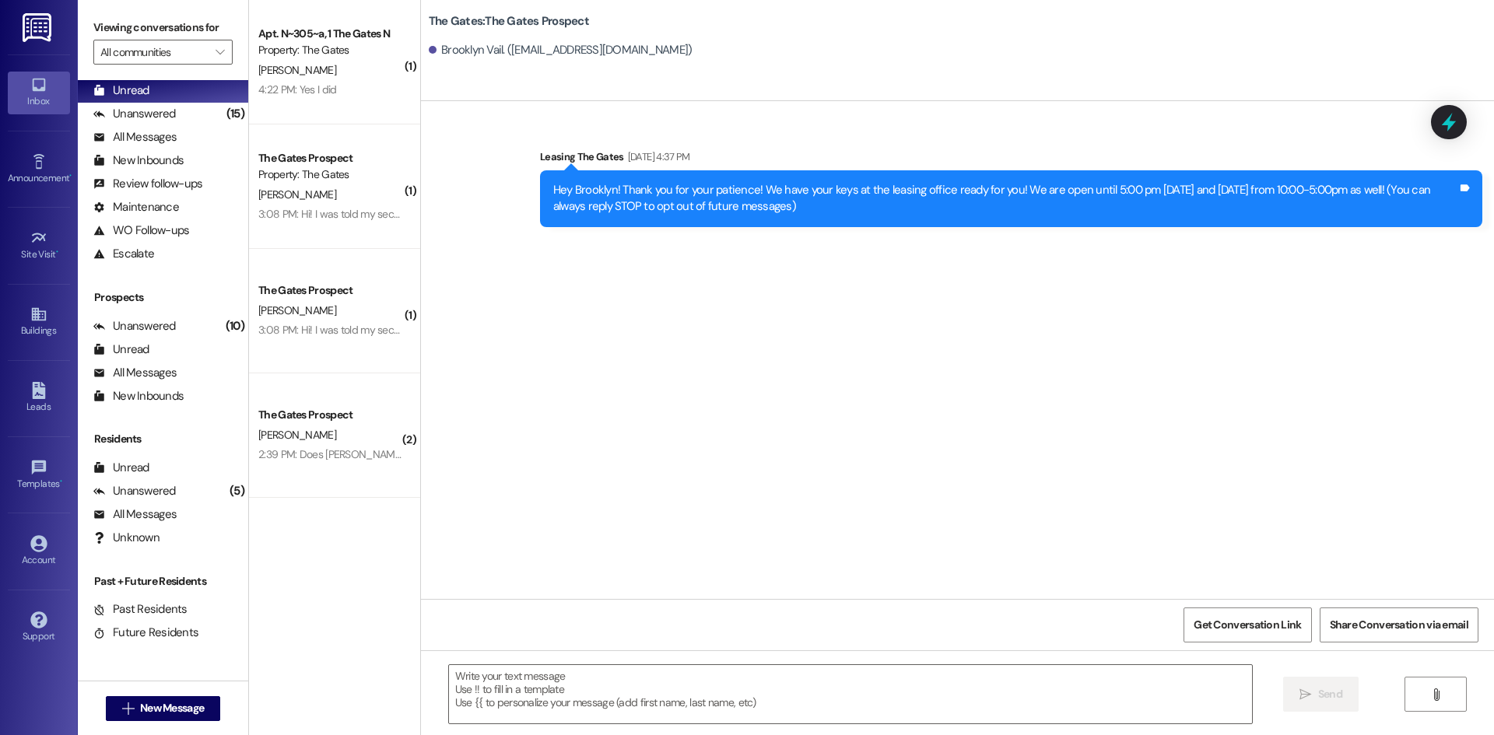
scroll to position [0, 0]
click at [485, 689] on textarea at bounding box center [850, 694] width 803 height 58
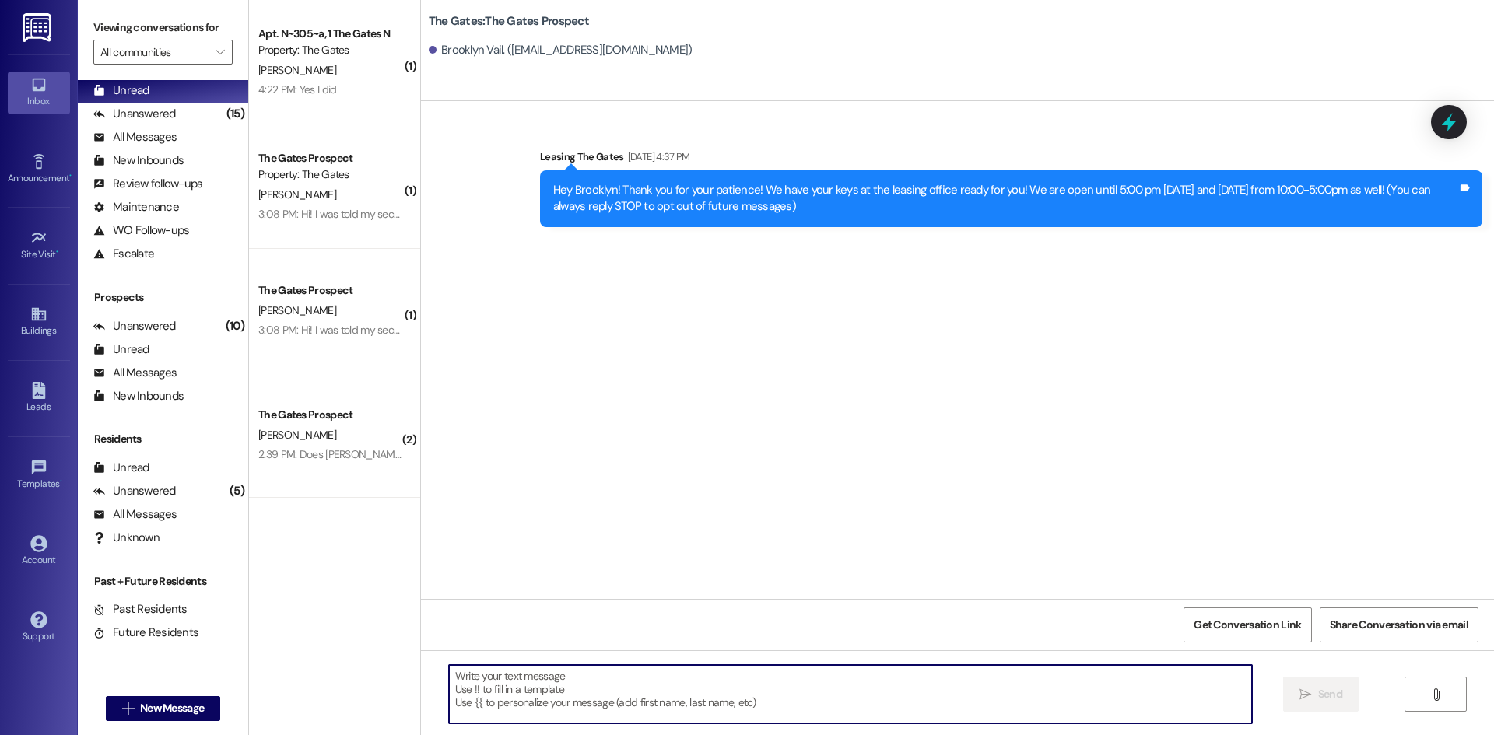
paste textarea "Hi [PERSON_NAME]! We’re excited to let you know that our $100 off deal for Wint…"
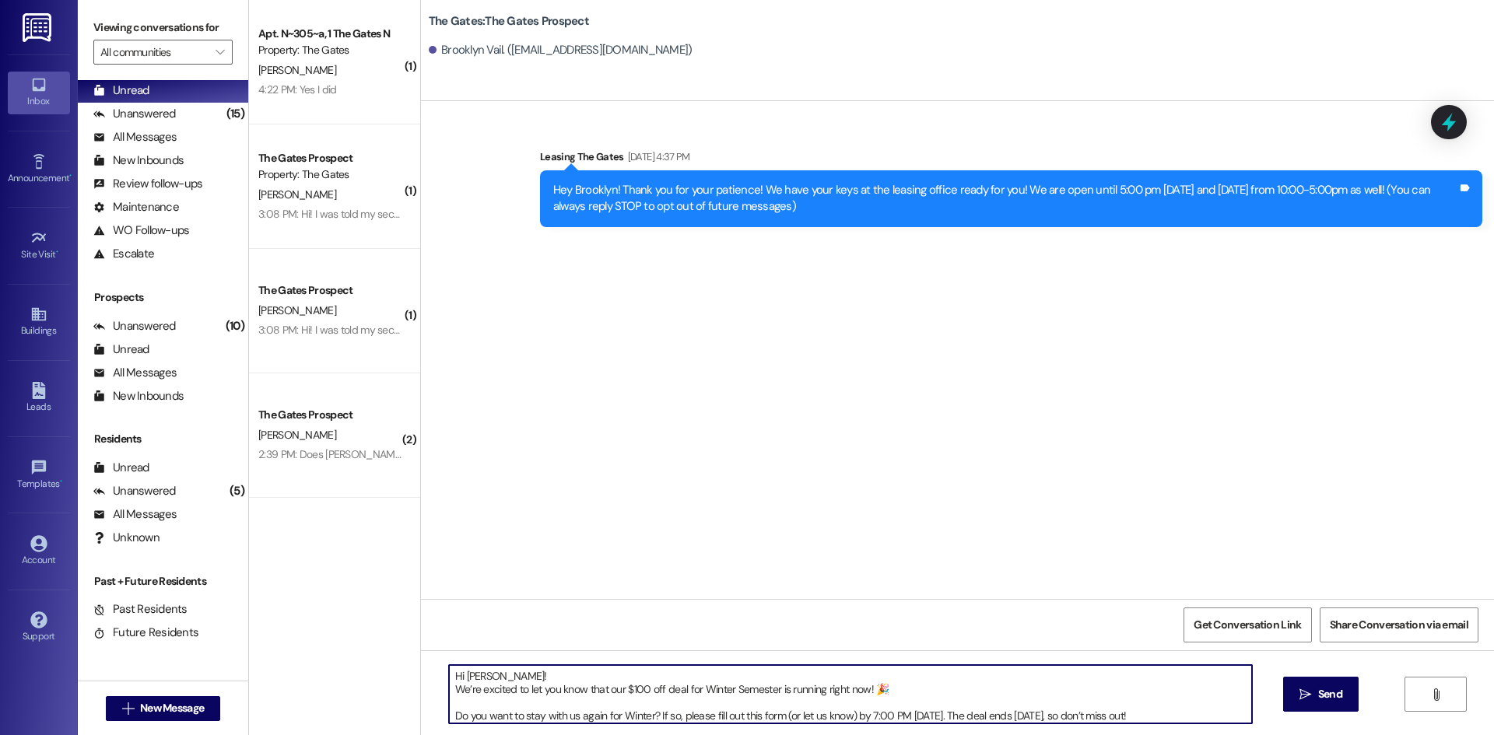
drag, startPoint x: 473, startPoint y: 681, endPoint x: 456, endPoint y: 678, distance: 17.4
click at [456, 678] on textarea "Hi [PERSON_NAME]! We’re excited to let you know that our $100 off deal for Wint…" at bounding box center [850, 694] width 803 height 58
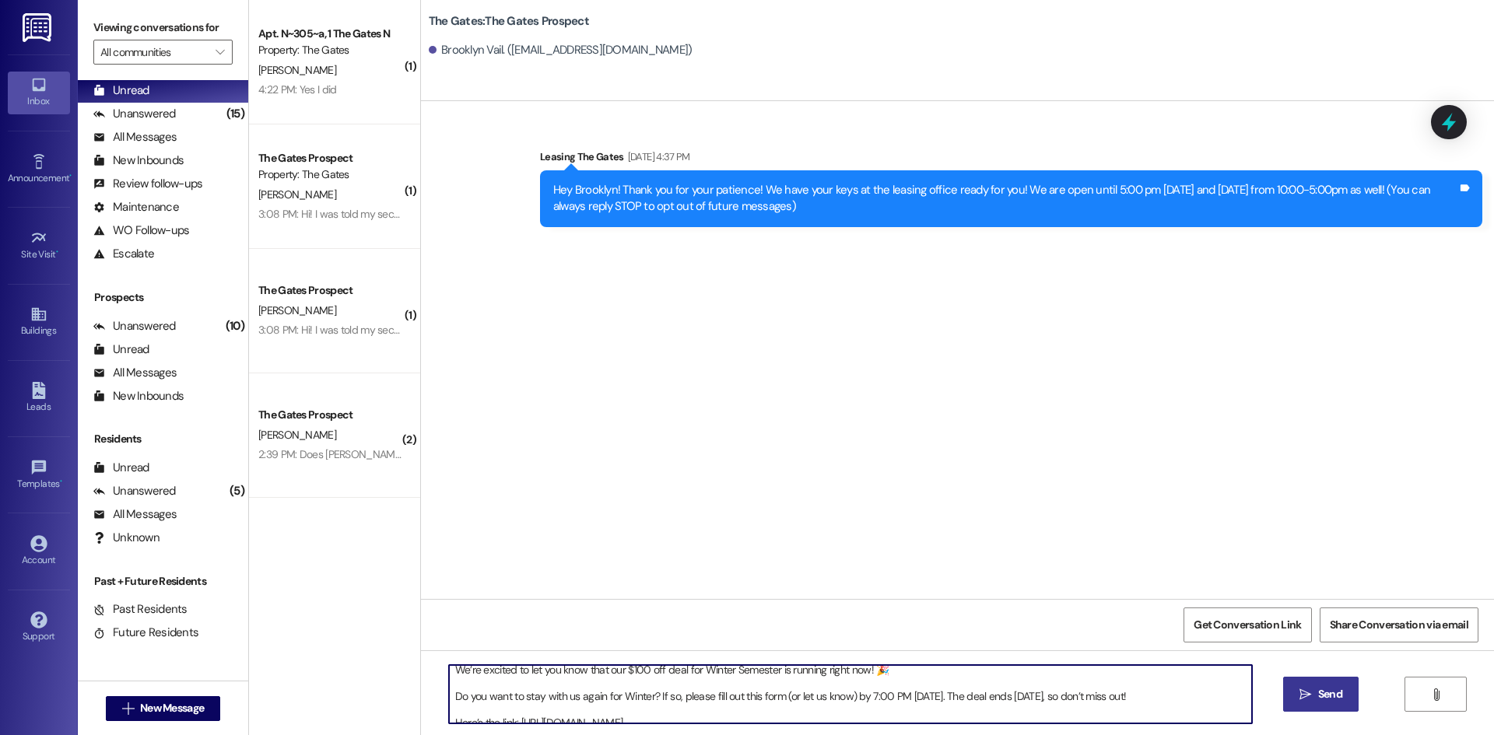
scroll to position [30, 0]
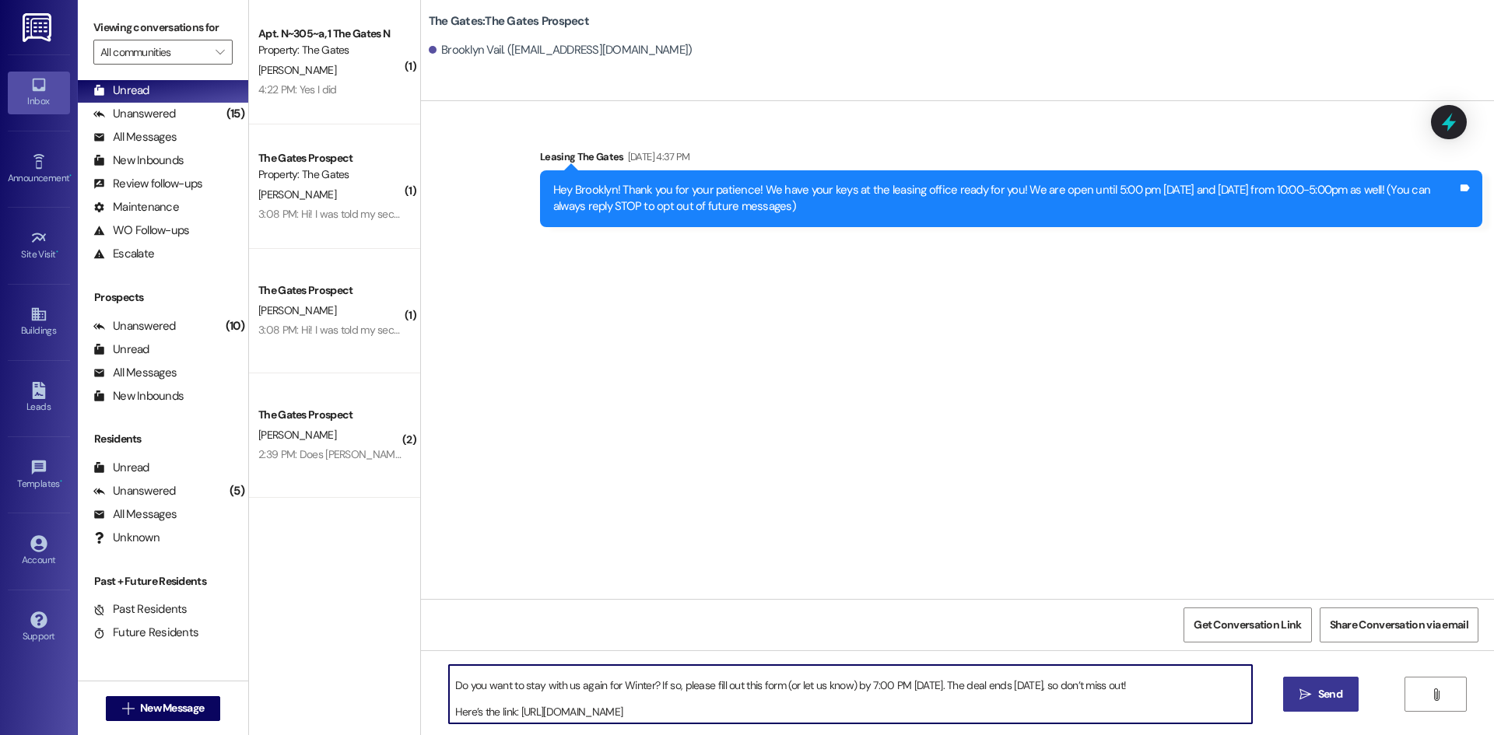
type textarea "Hi Brooklyn! We’re excited to let you know that our $100 off deal for Winter Se…"
click at [1308, 709] on button " Send" at bounding box center [1320, 694] width 75 height 35
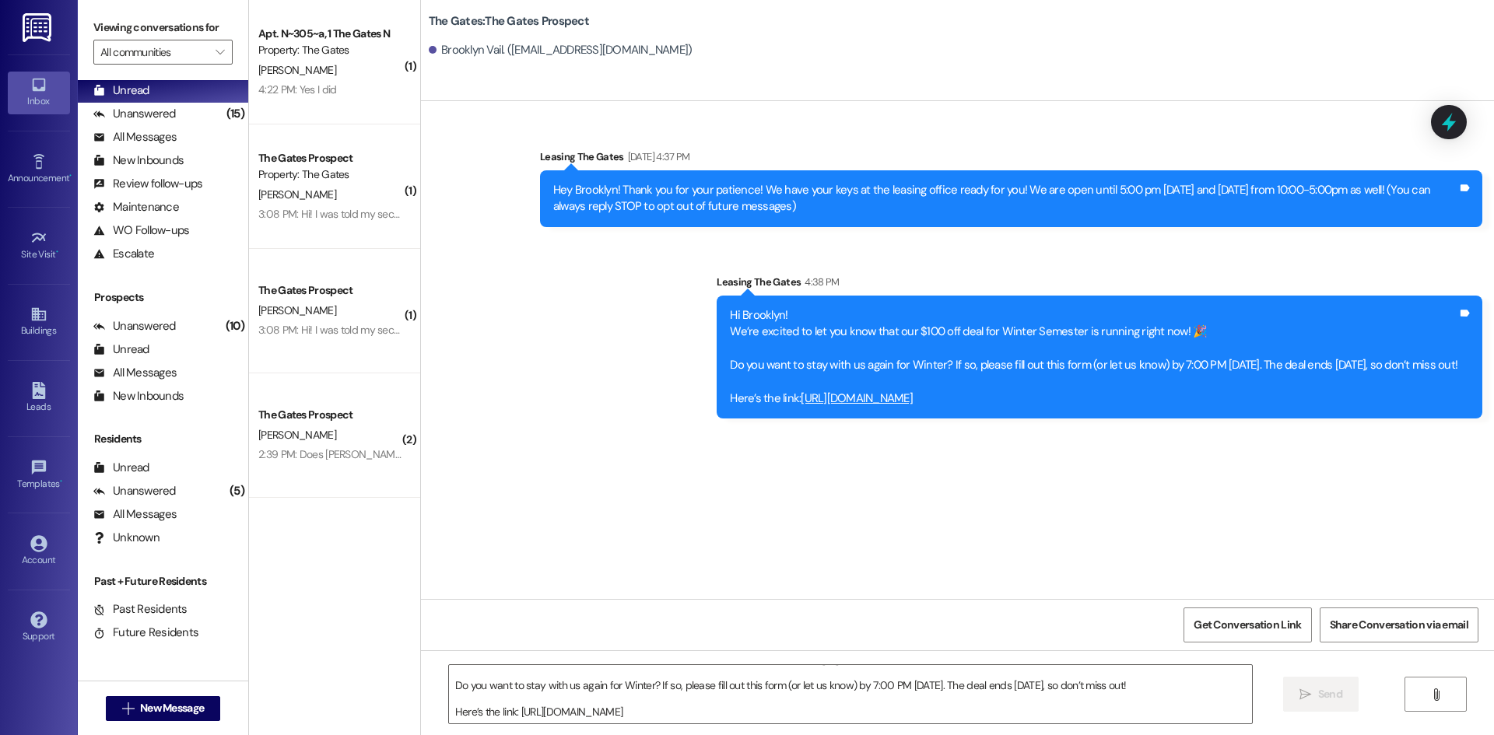
scroll to position [0, 0]
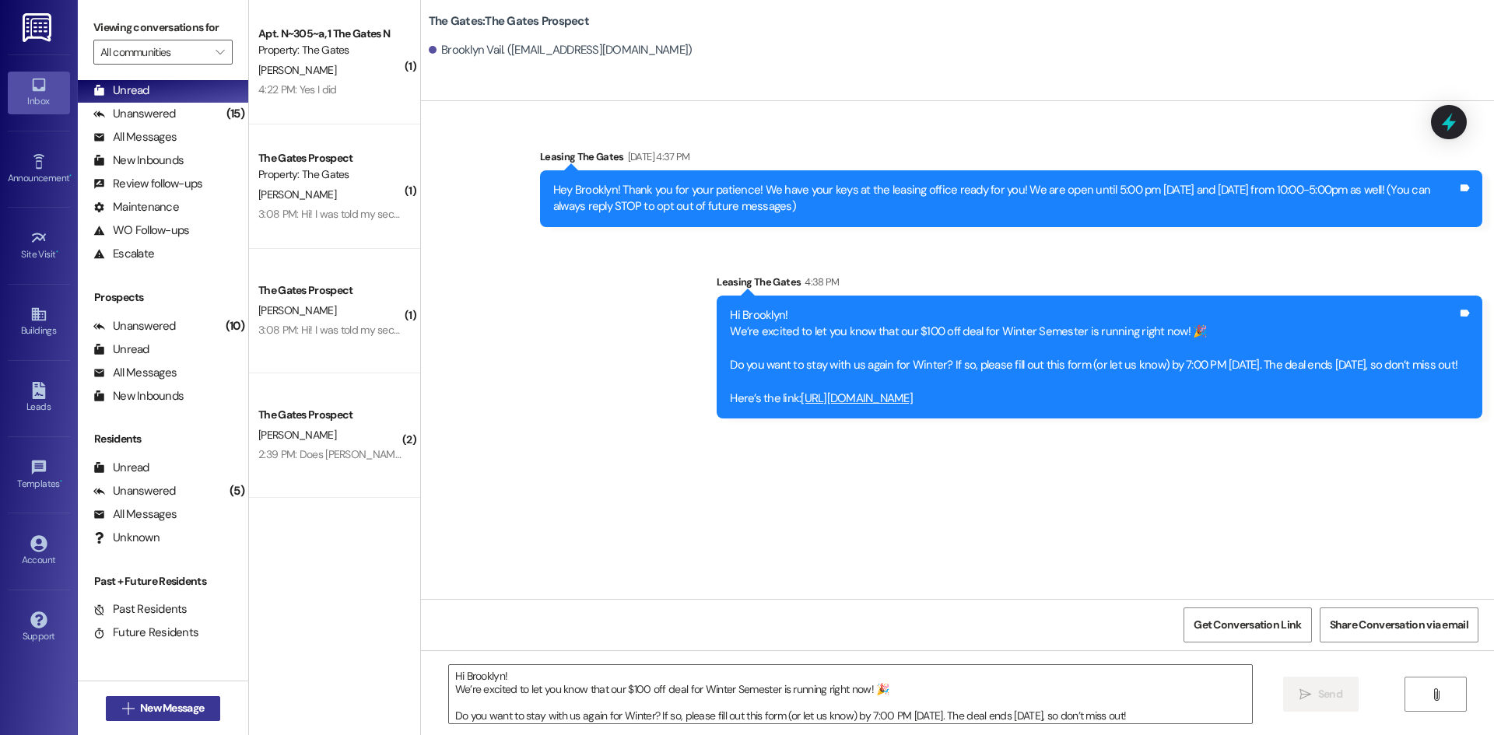
click at [152, 696] on button " New Message" at bounding box center [163, 708] width 115 height 25
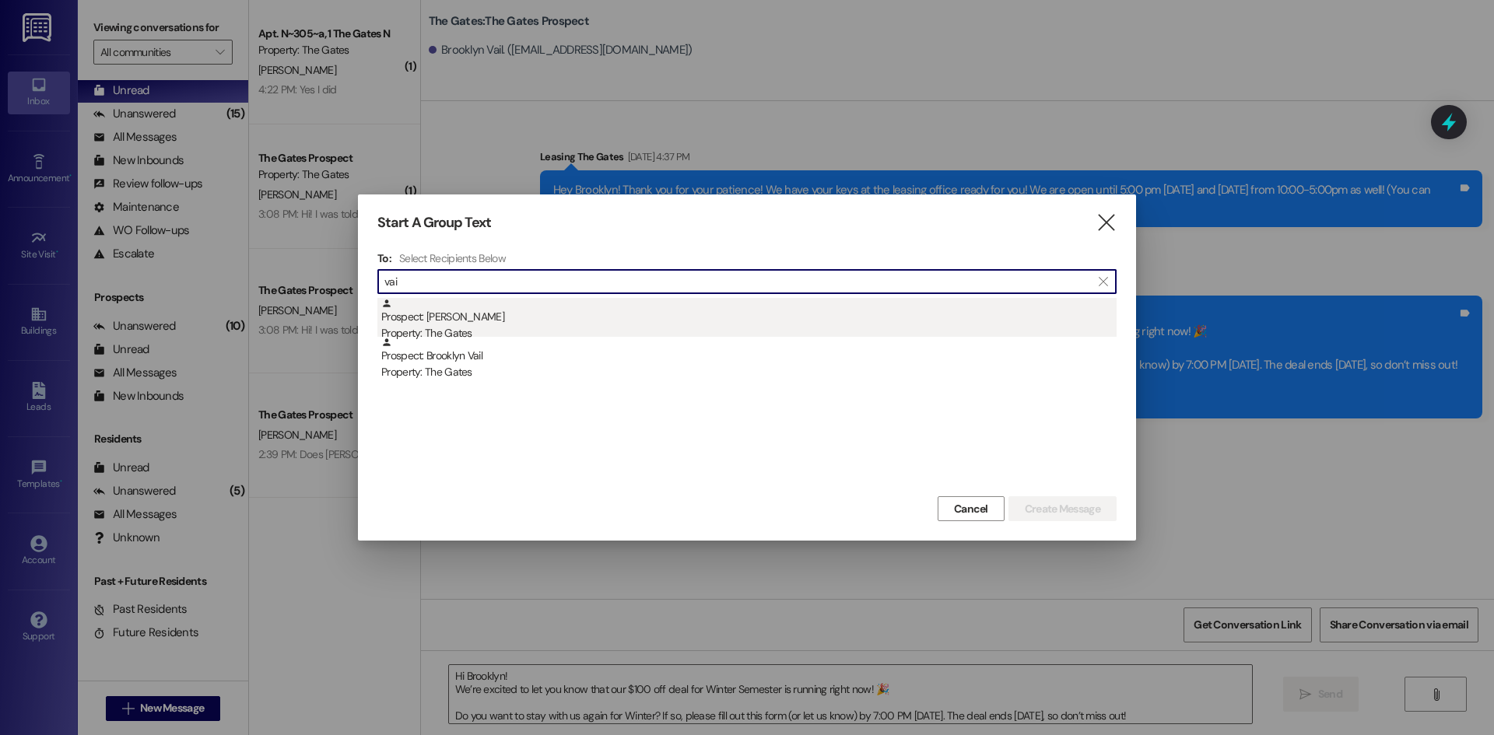
type input "vai"
click at [436, 319] on div "Prospect: [PERSON_NAME] Property: The Gates" at bounding box center [748, 320] width 735 height 44
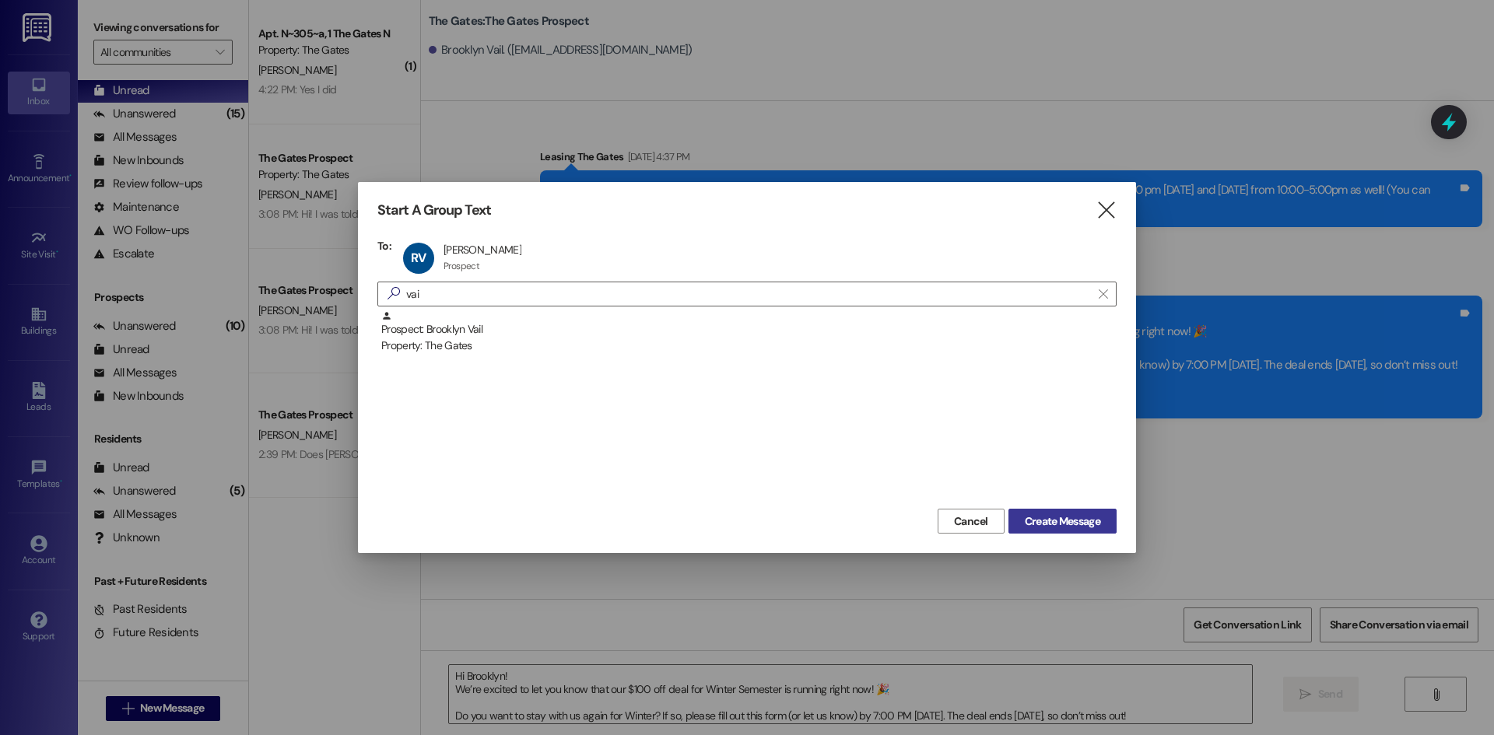
click at [1112, 519] on button "Create Message" at bounding box center [1062, 521] width 108 height 25
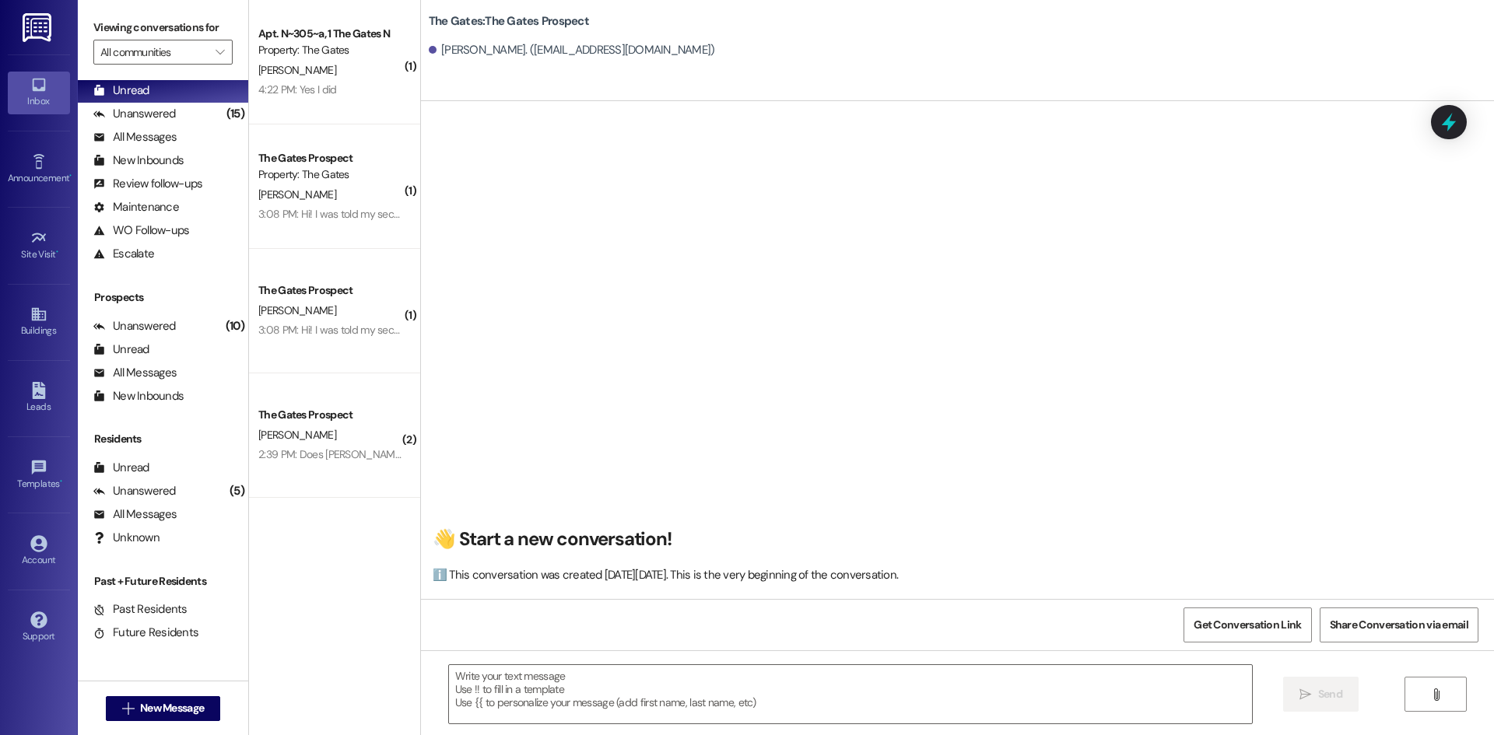
scroll to position [1, 0]
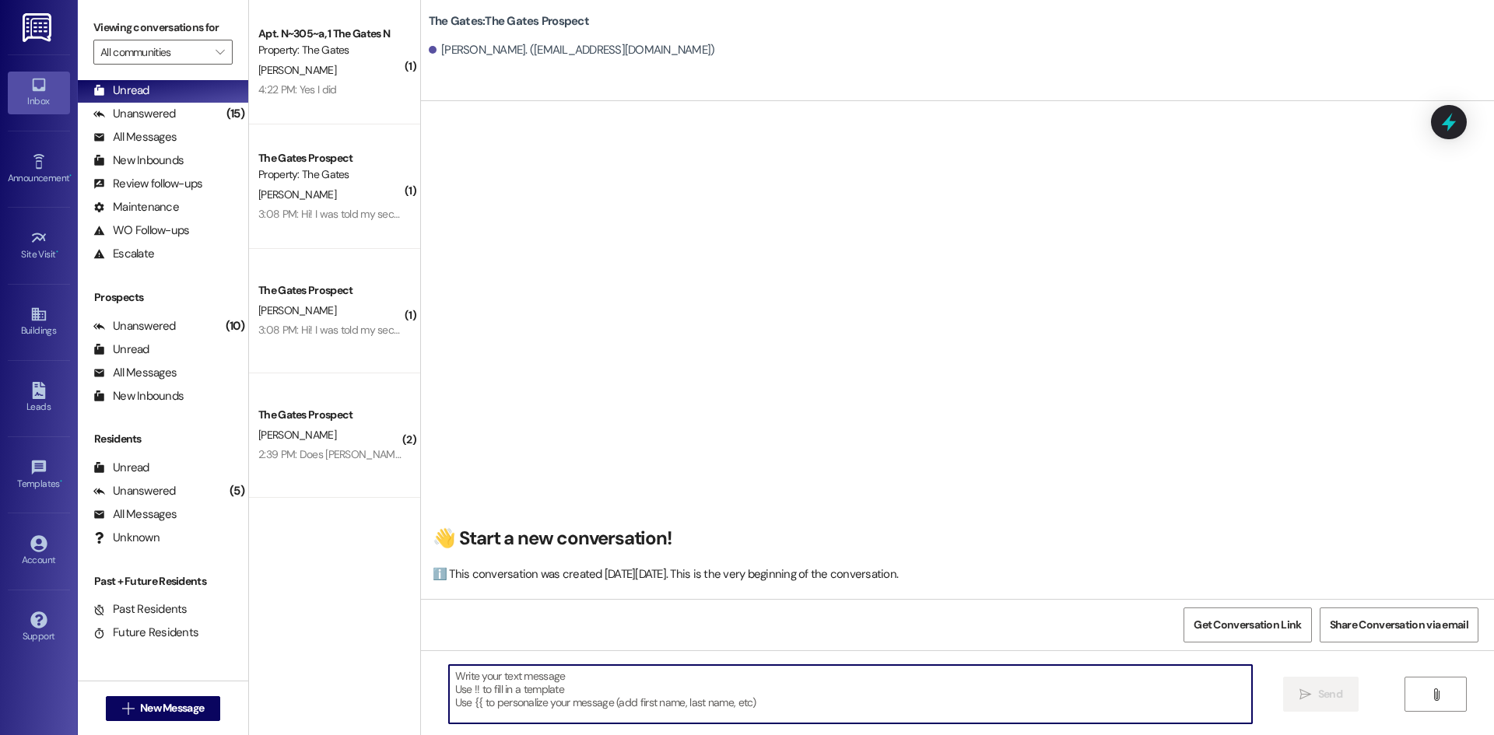
paste textarea "Hi [PERSON_NAME]! We’re excited to let you know that our $100 off deal for Wint…"
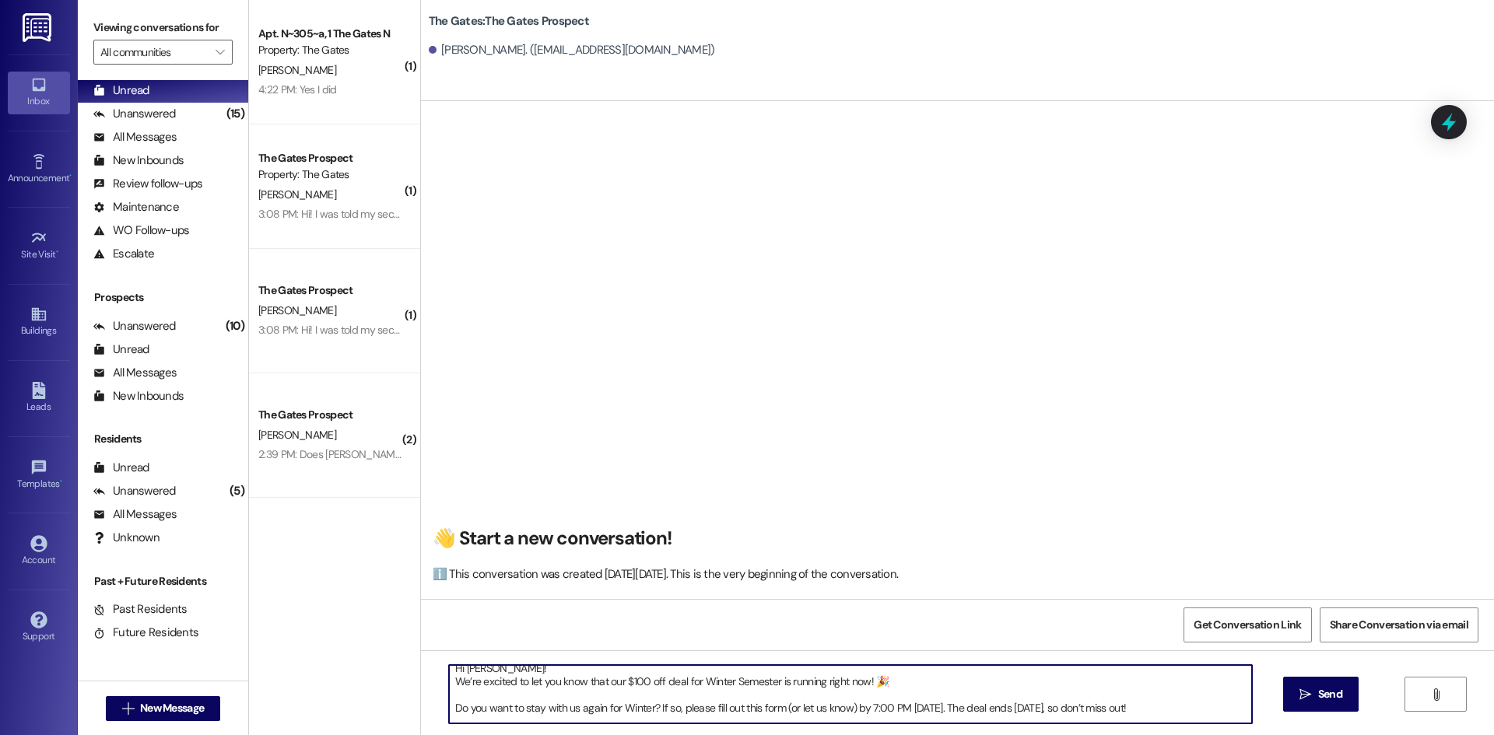
scroll to position [0, 0]
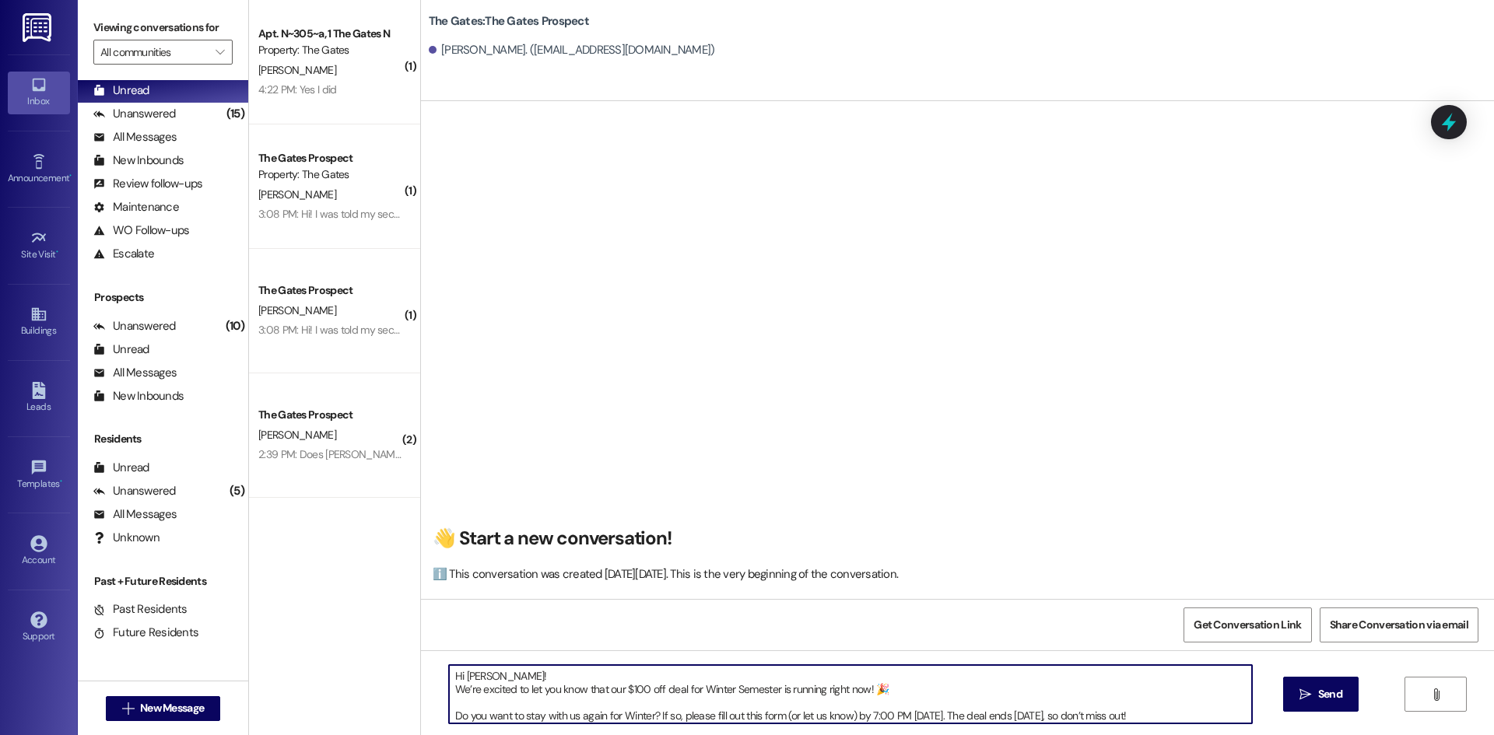
drag, startPoint x: 473, startPoint y: 674, endPoint x: 454, endPoint y: 674, distance: 19.5
click at [454, 674] on textarea "Hi [PERSON_NAME]! We’re excited to let you know that our $100 off deal for Wint…" at bounding box center [850, 694] width 803 height 58
type textarea "Hi [PERSON_NAME]! We’re excited to let you know that our $100 off deal for Wint…"
click at [1303, 693] on icon "" at bounding box center [1305, 695] width 12 height 12
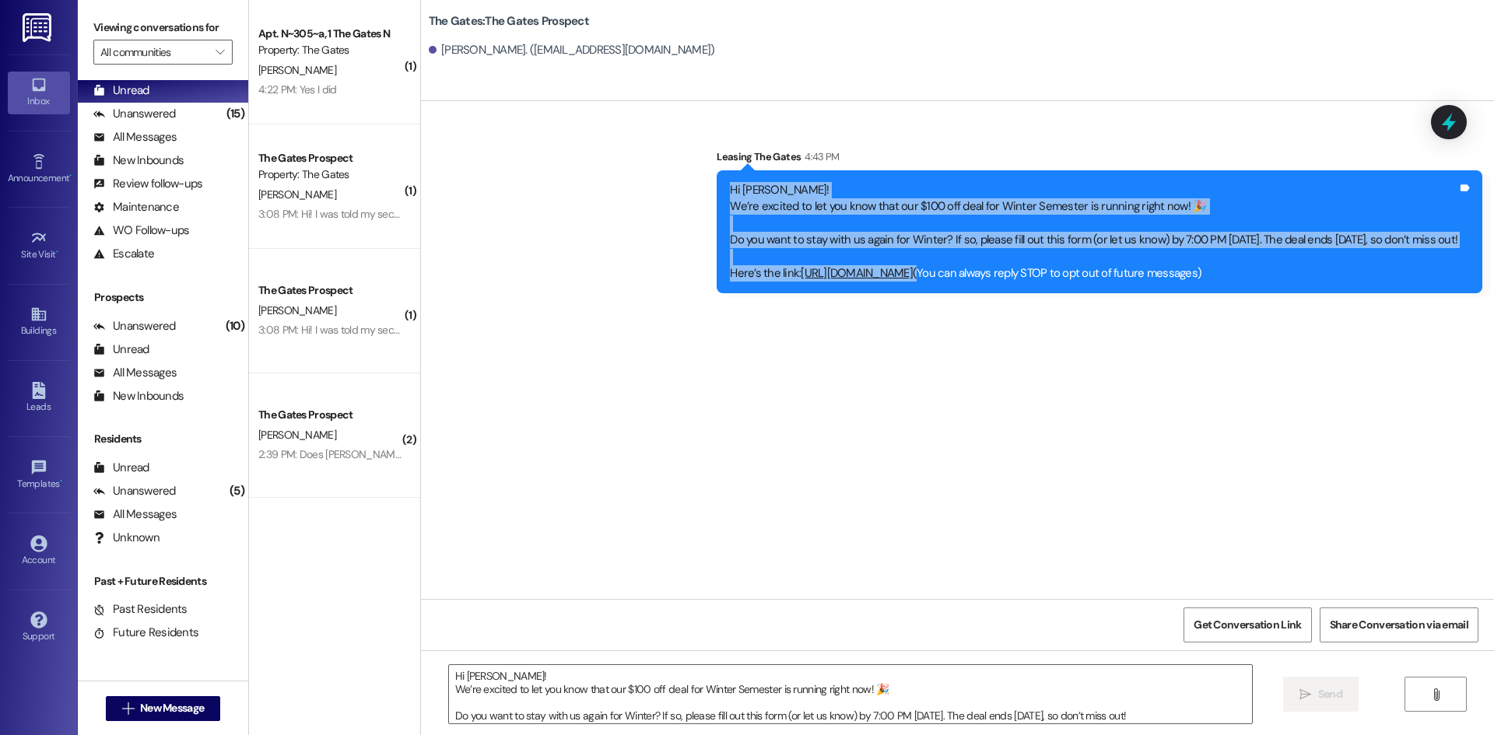
drag, startPoint x: 542, startPoint y: 186, endPoint x: 1264, endPoint y: 273, distance: 727.3
click at [1264, 273] on div "Hi [PERSON_NAME]! We’re excited to let you know that our $100 off deal for Wint…" at bounding box center [1093, 232] width 727 height 100
copy div "Hi [PERSON_NAME]! We’re excited to let you know that our $100 off deal for Wint…"
click at [146, 712] on span "New Message" at bounding box center [172, 708] width 64 height 16
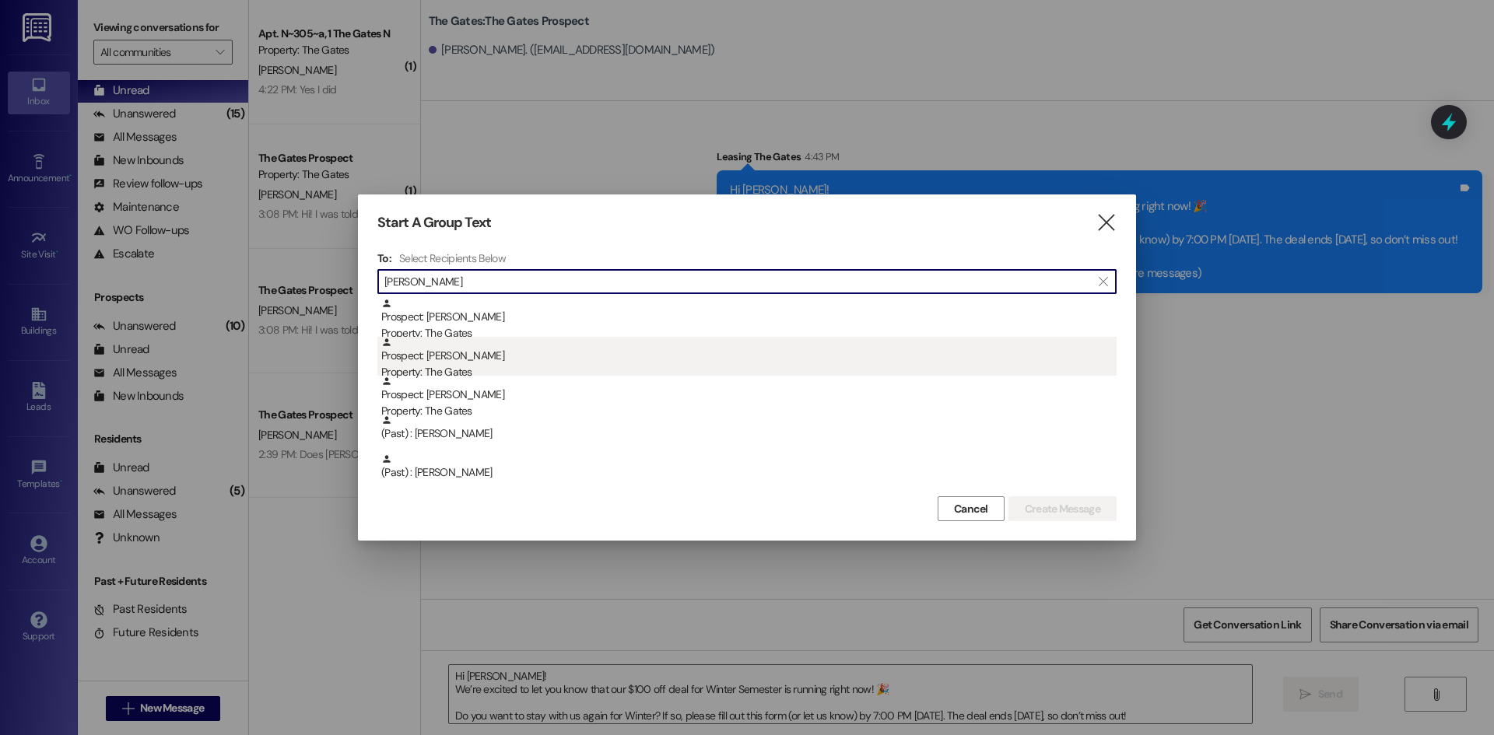
type input "[PERSON_NAME]"
click at [559, 361] on div "Prospect: [PERSON_NAME] Property: The Gates" at bounding box center [748, 359] width 735 height 44
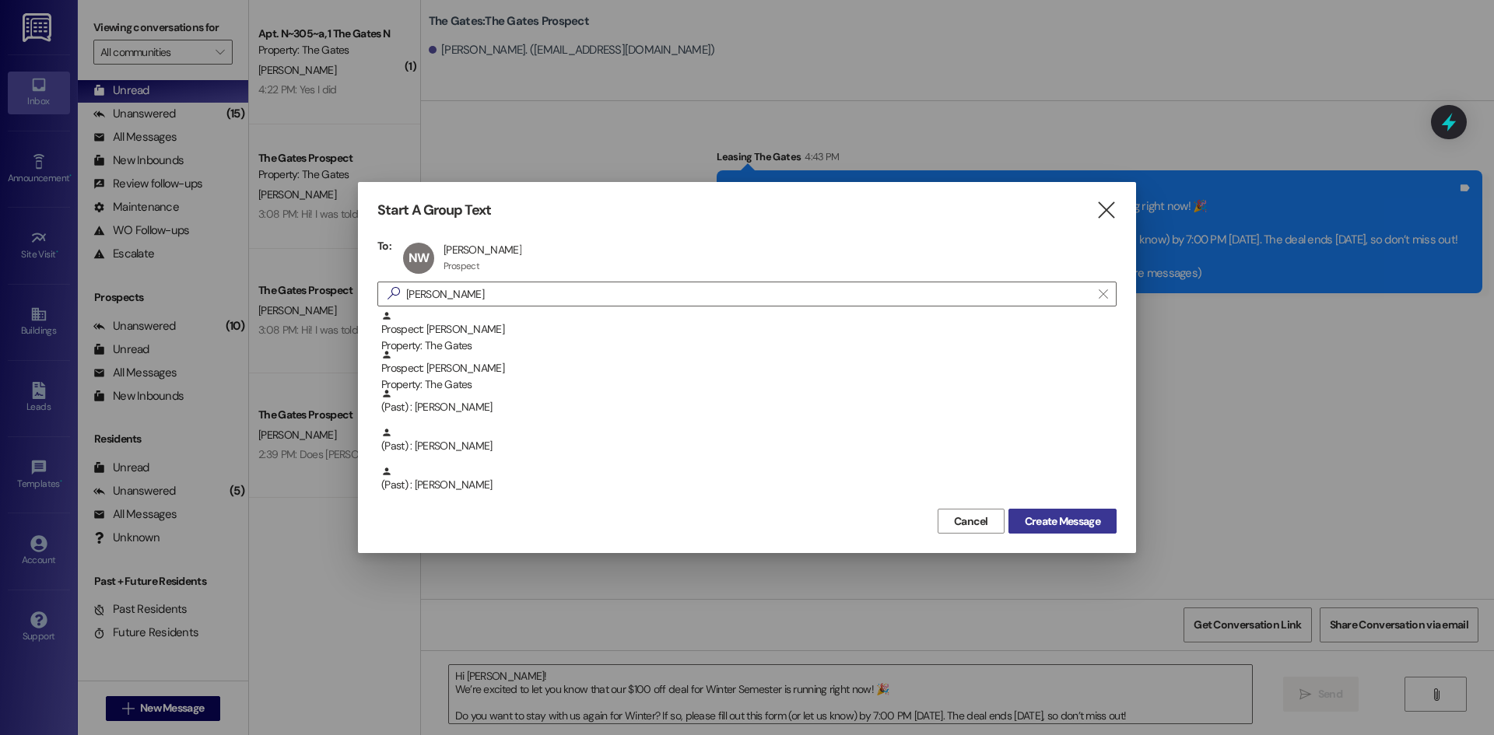
click at [1069, 514] on span "Create Message" at bounding box center [1062, 521] width 75 height 16
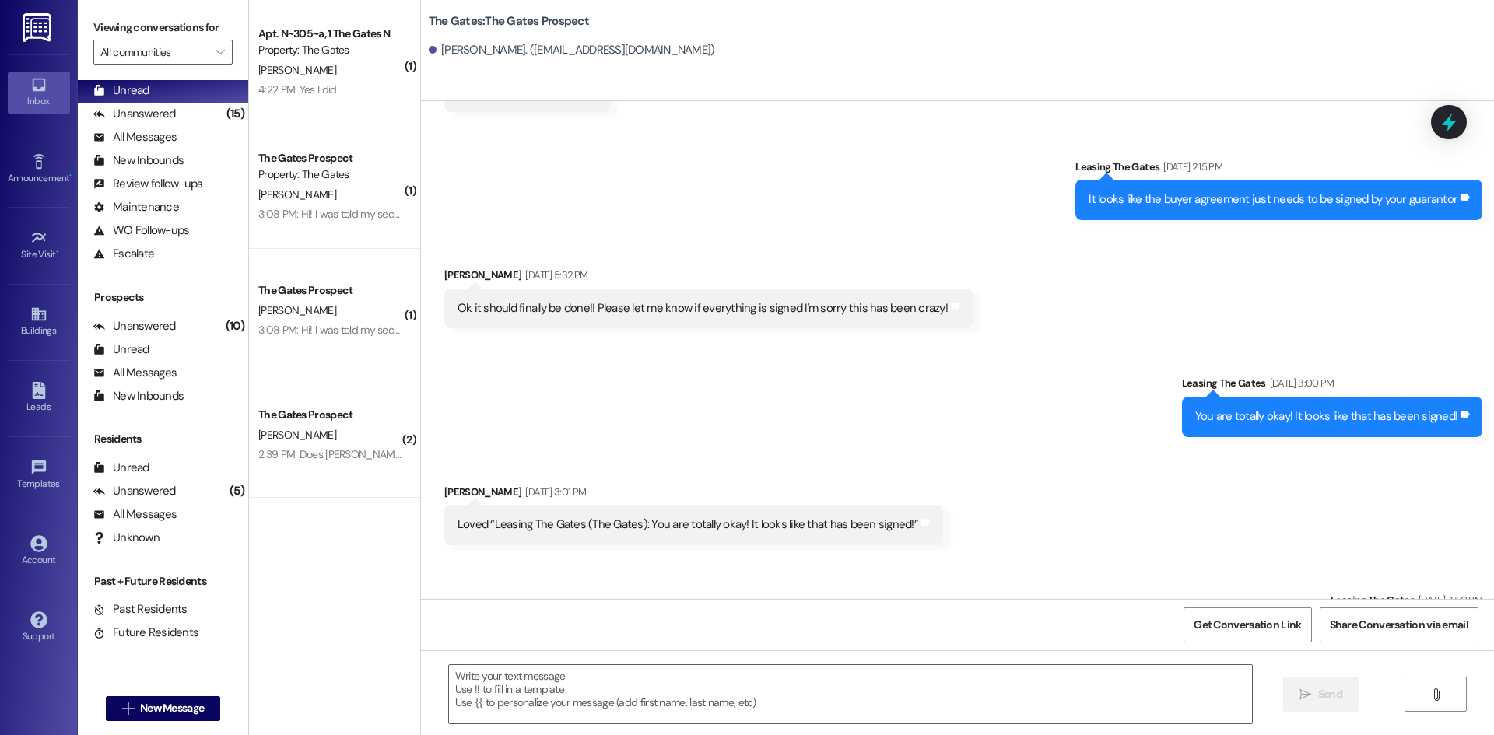
scroll to position [982, 0]
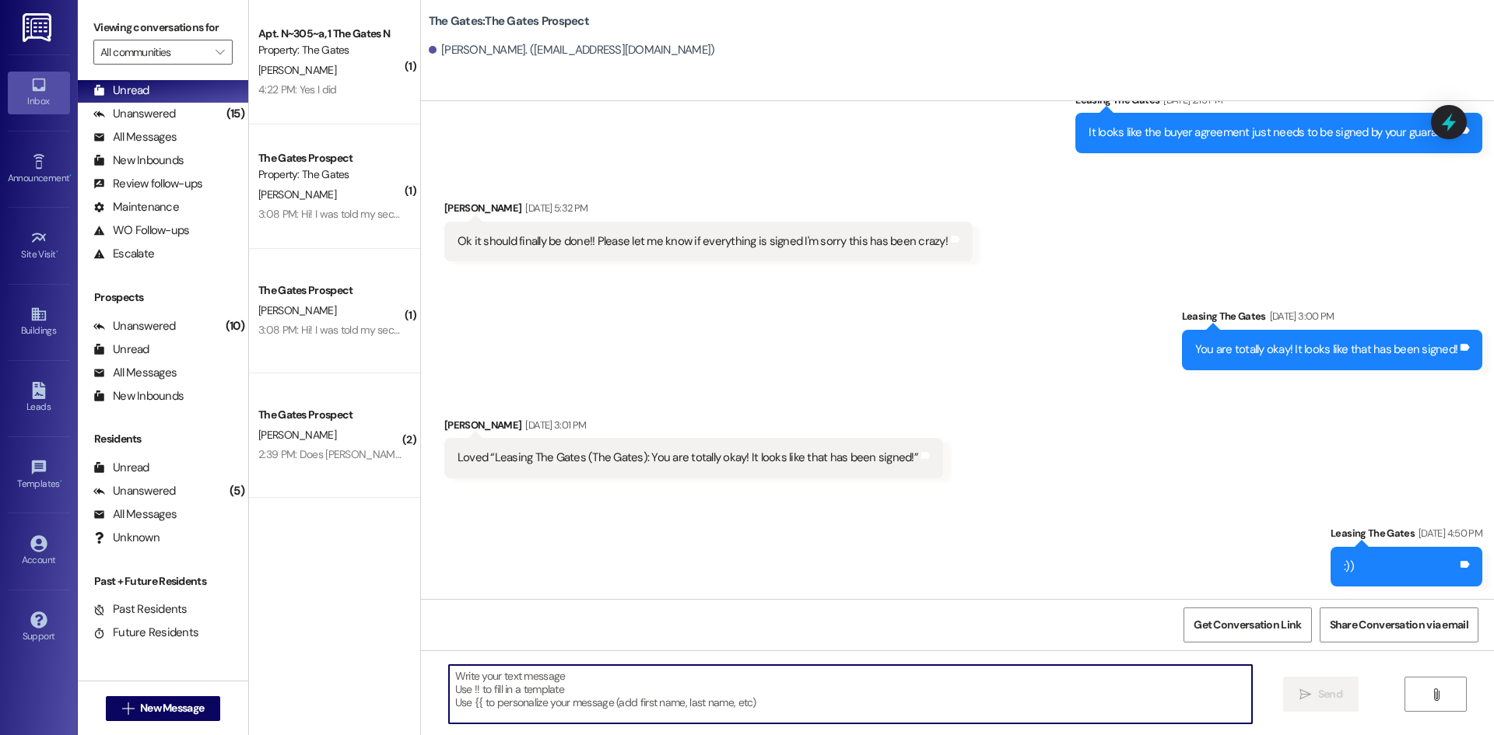
paste textarea "Hi [PERSON_NAME]! We’re excited to let you know that our $100 off deal for Wint…"
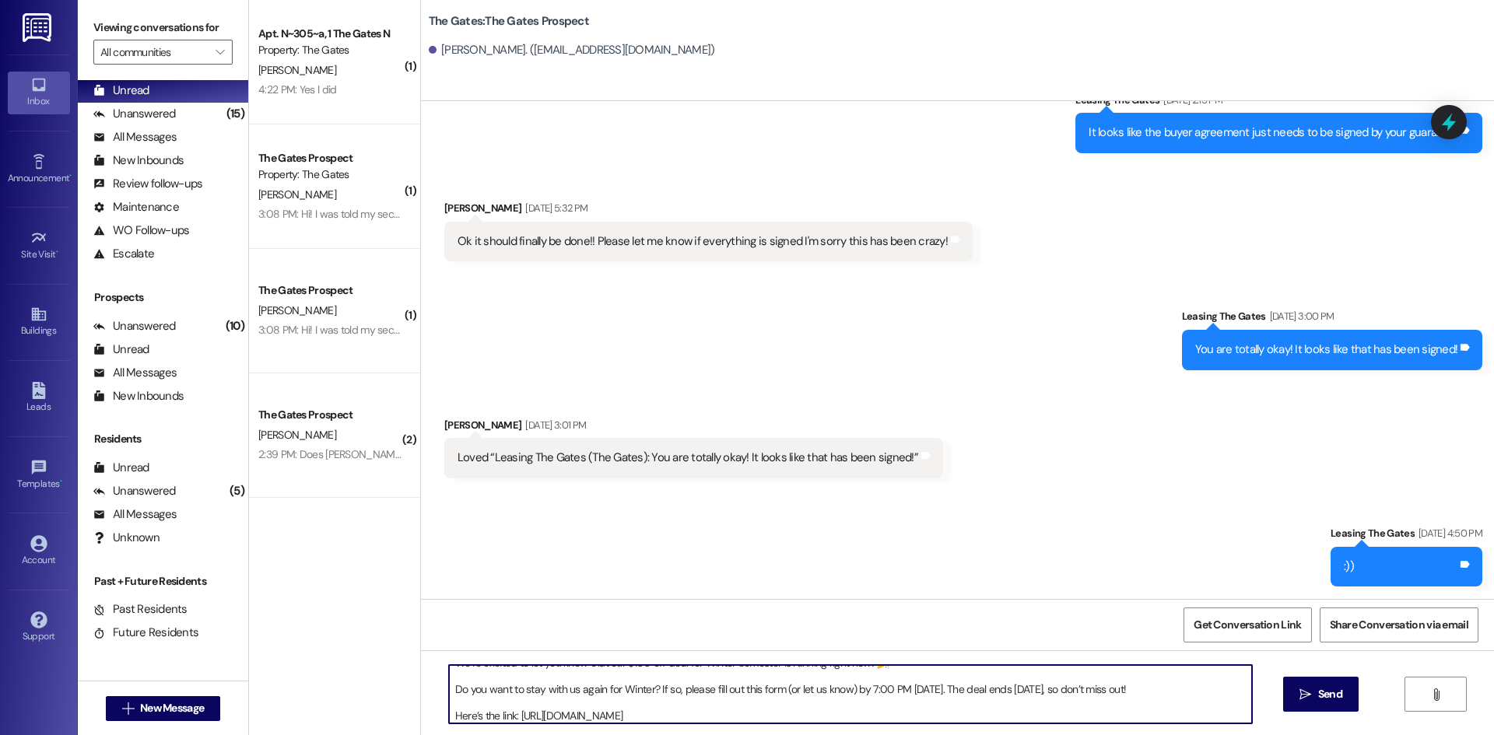
scroll to position [0, 0]
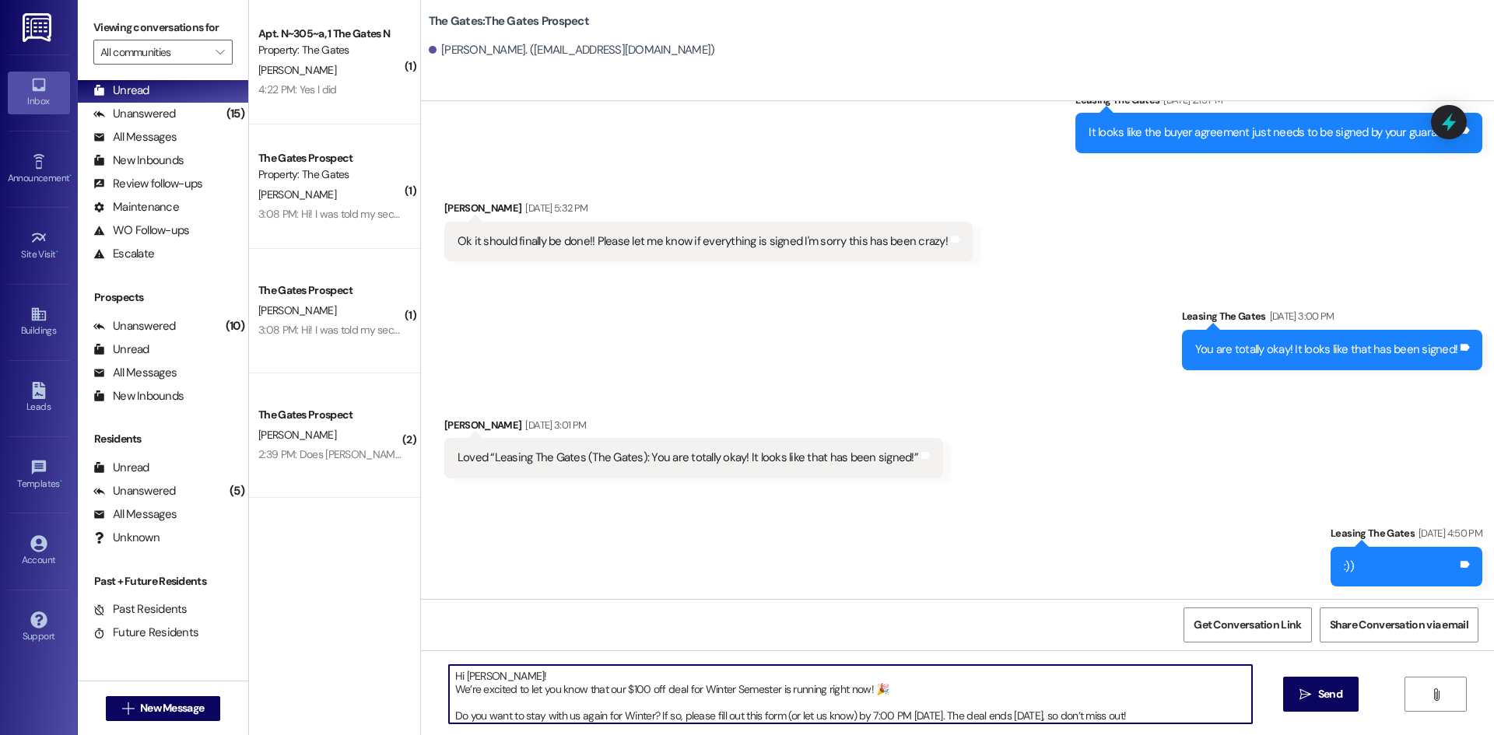
drag, startPoint x: 473, startPoint y: 678, endPoint x: 456, endPoint y: 678, distance: 17.1
click at [456, 678] on textarea "Hi [PERSON_NAME]! We’re excited to let you know that our $100 off deal for Wint…" at bounding box center [850, 694] width 803 height 58
type textarea "Hi [PERSON_NAME]! We’re excited to let you know that our $100 off deal for Wint…"
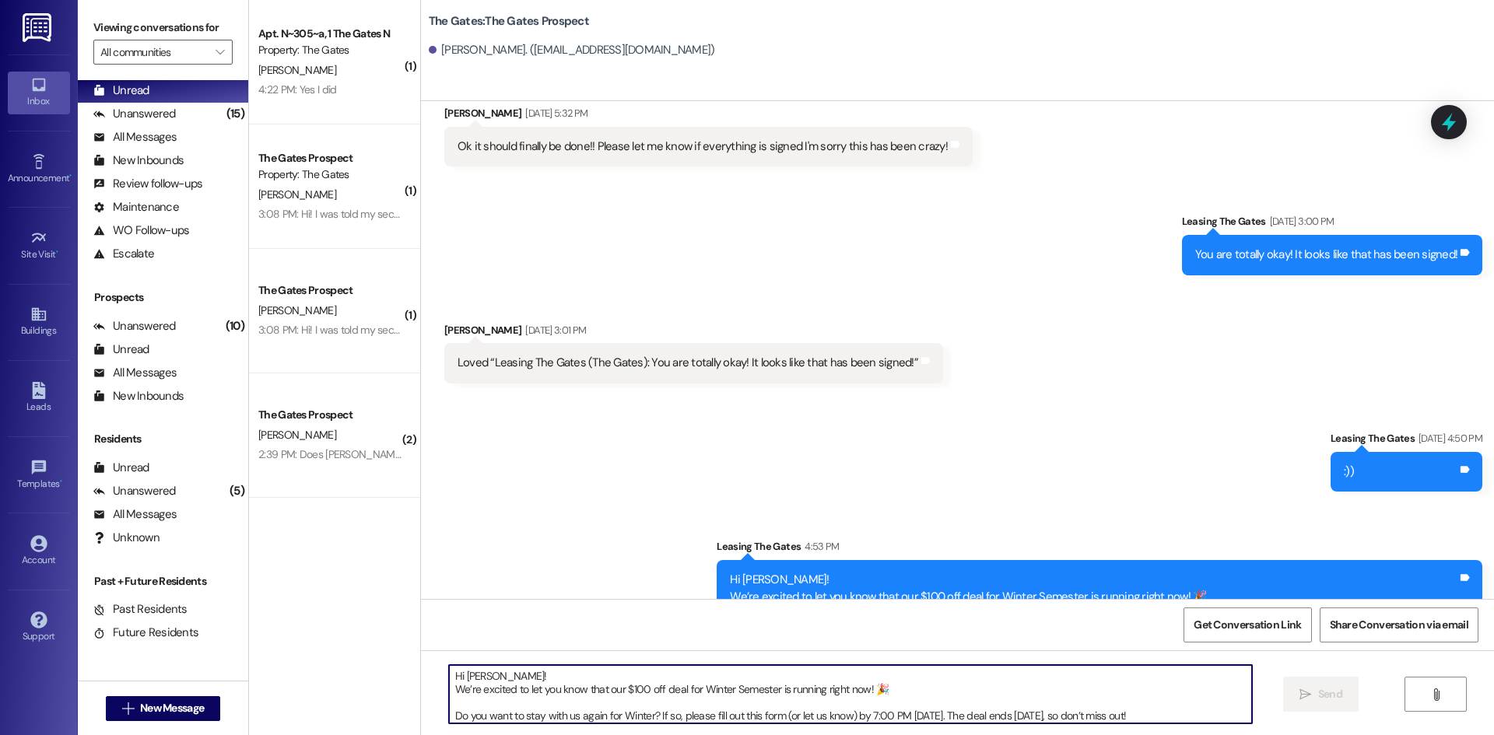
scroll to position [1174, 0]
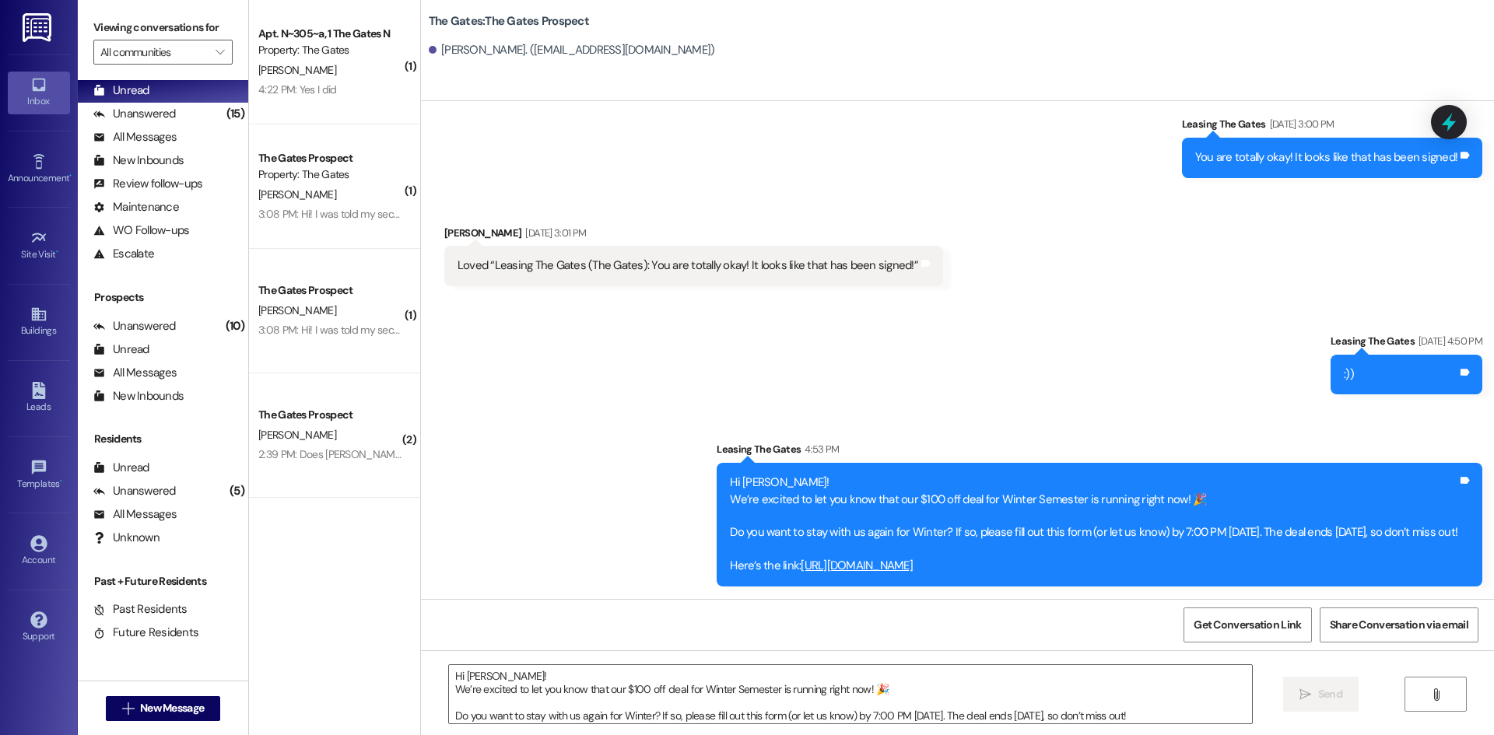
drag, startPoint x: 1432, startPoint y: 566, endPoint x: 668, endPoint y: 486, distance: 768.1
click at [705, 486] on div "Sent via SMS Leasing The Gates 4:53 PM Hi [PERSON_NAME]! We’re excited to let y…" at bounding box center [1099, 513] width 789 height 168
copy div "Hi [PERSON_NAME]! We’re excited to let you know that our $100 off deal for Wint…"
click at [174, 703] on span "New Message" at bounding box center [172, 708] width 64 height 16
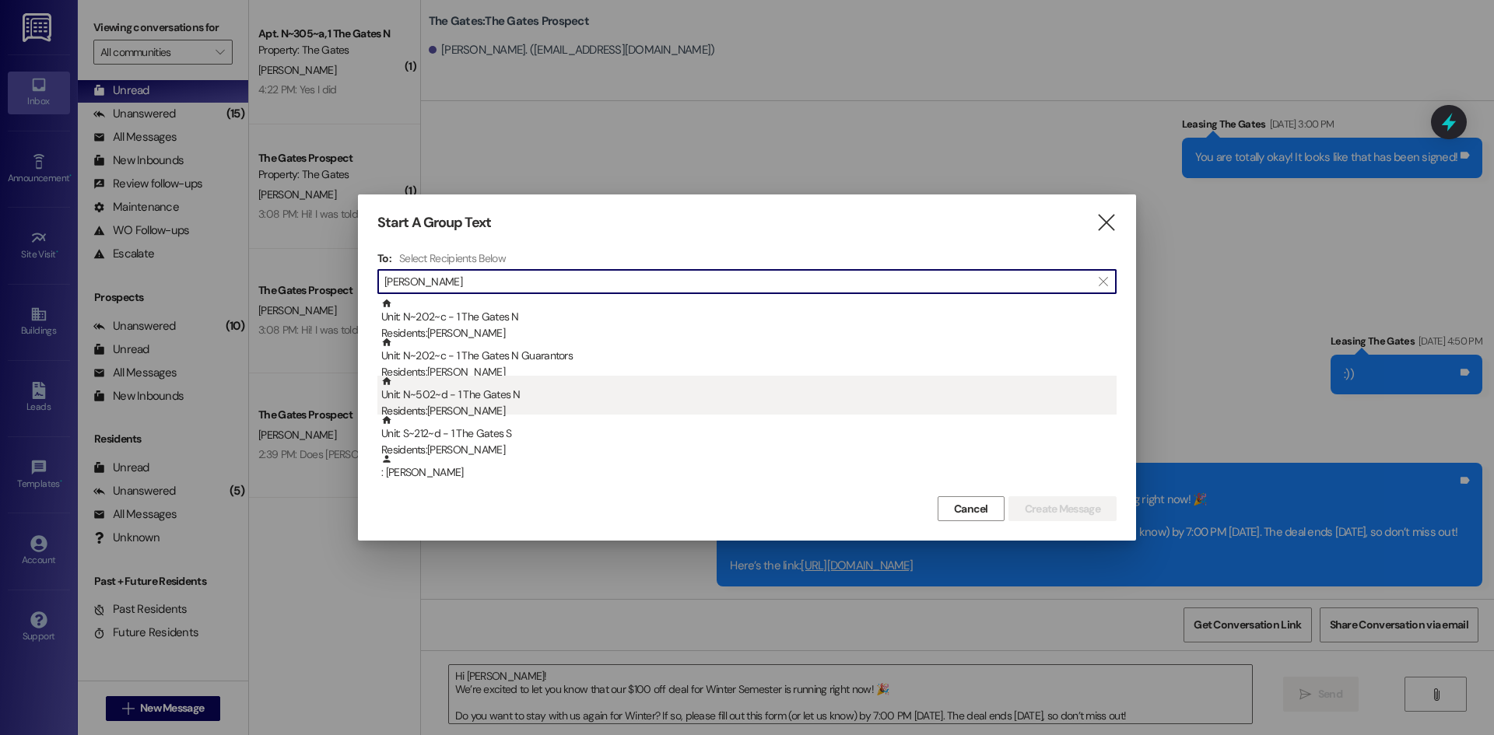
type input "[PERSON_NAME]"
click at [541, 387] on div "Unit: N~502~d - 1 The Gates N Residents: [PERSON_NAME]" at bounding box center [748, 398] width 735 height 44
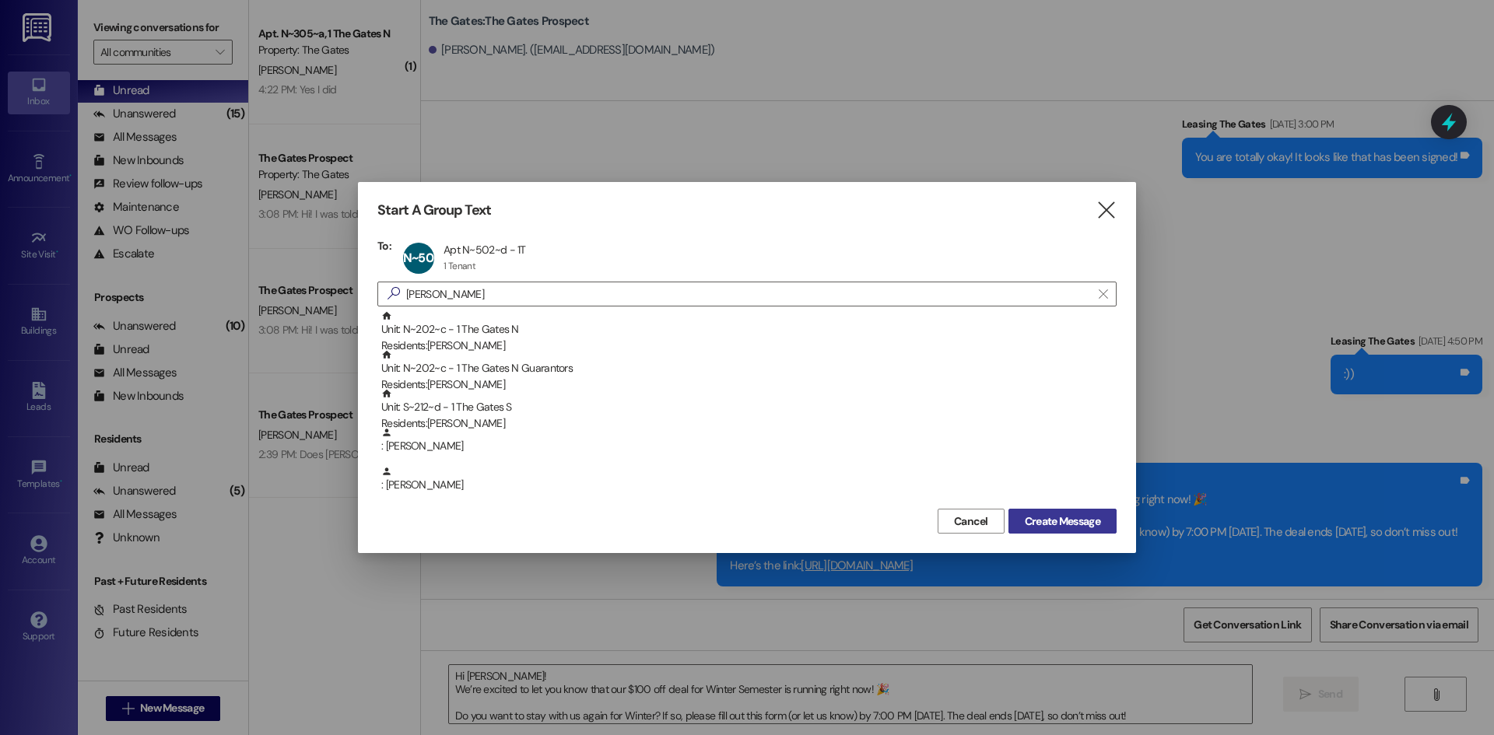
click at [1102, 522] on span "Create Message" at bounding box center [1063, 521] width 82 height 16
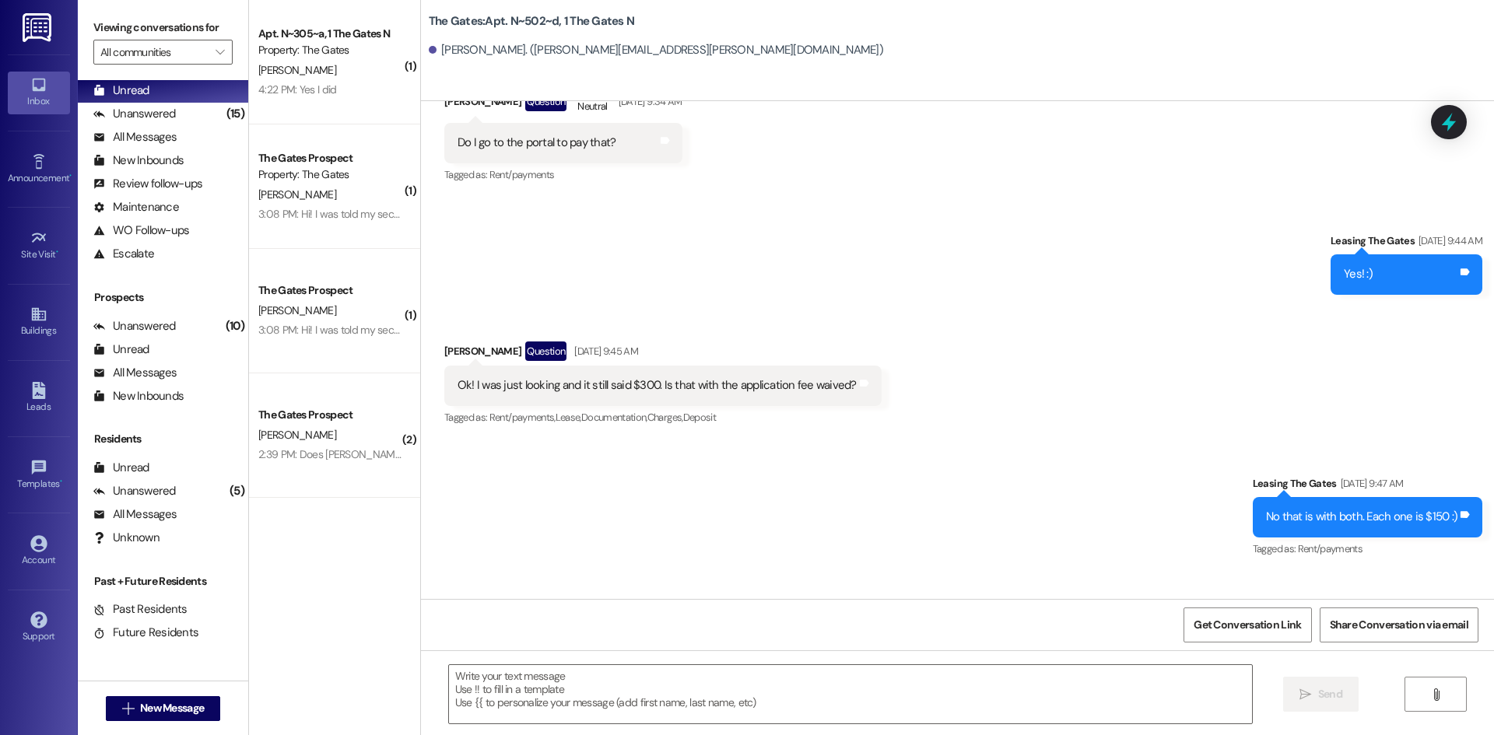
scroll to position [10121, 0]
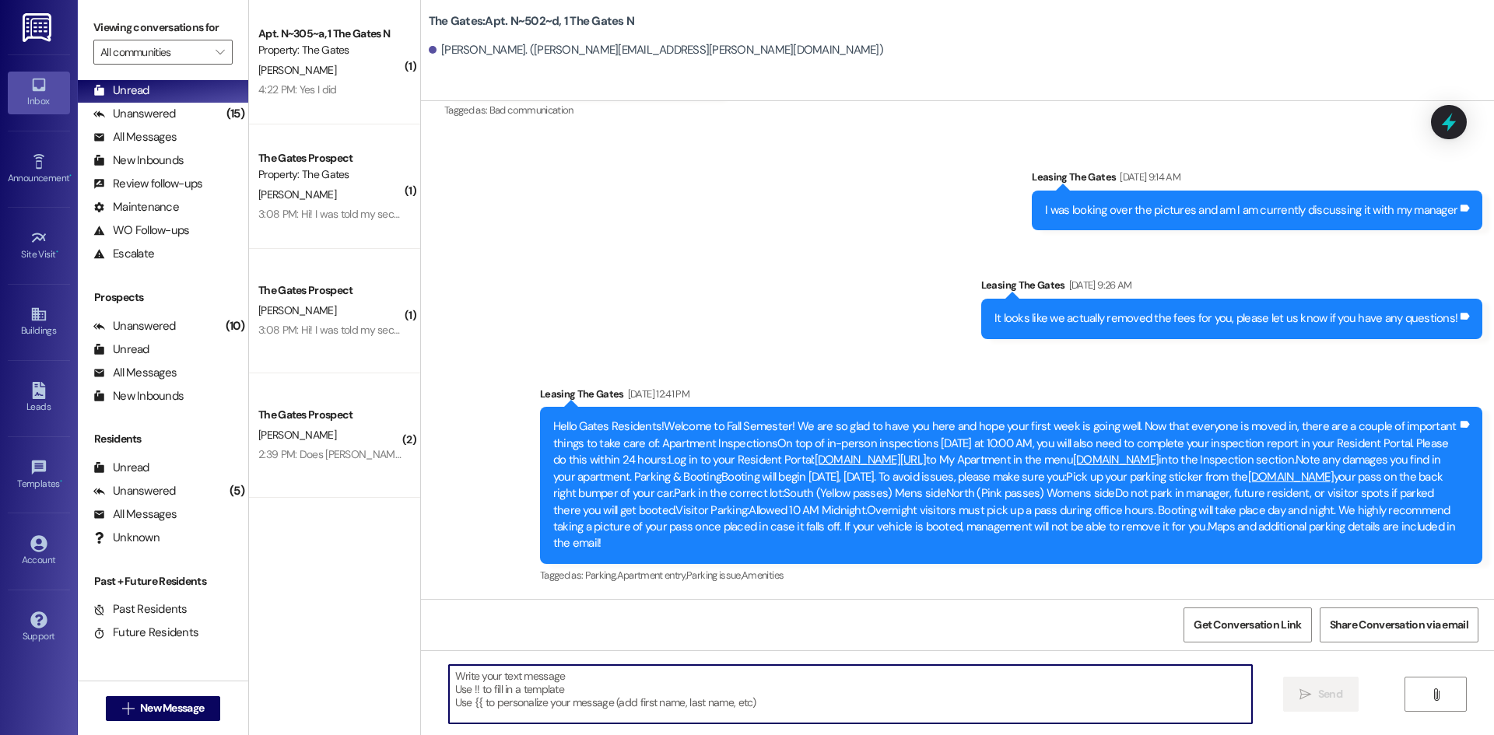
paste textarea "Hi [PERSON_NAME]! We’re excited to let you know that our $100 off deal for Wint…"
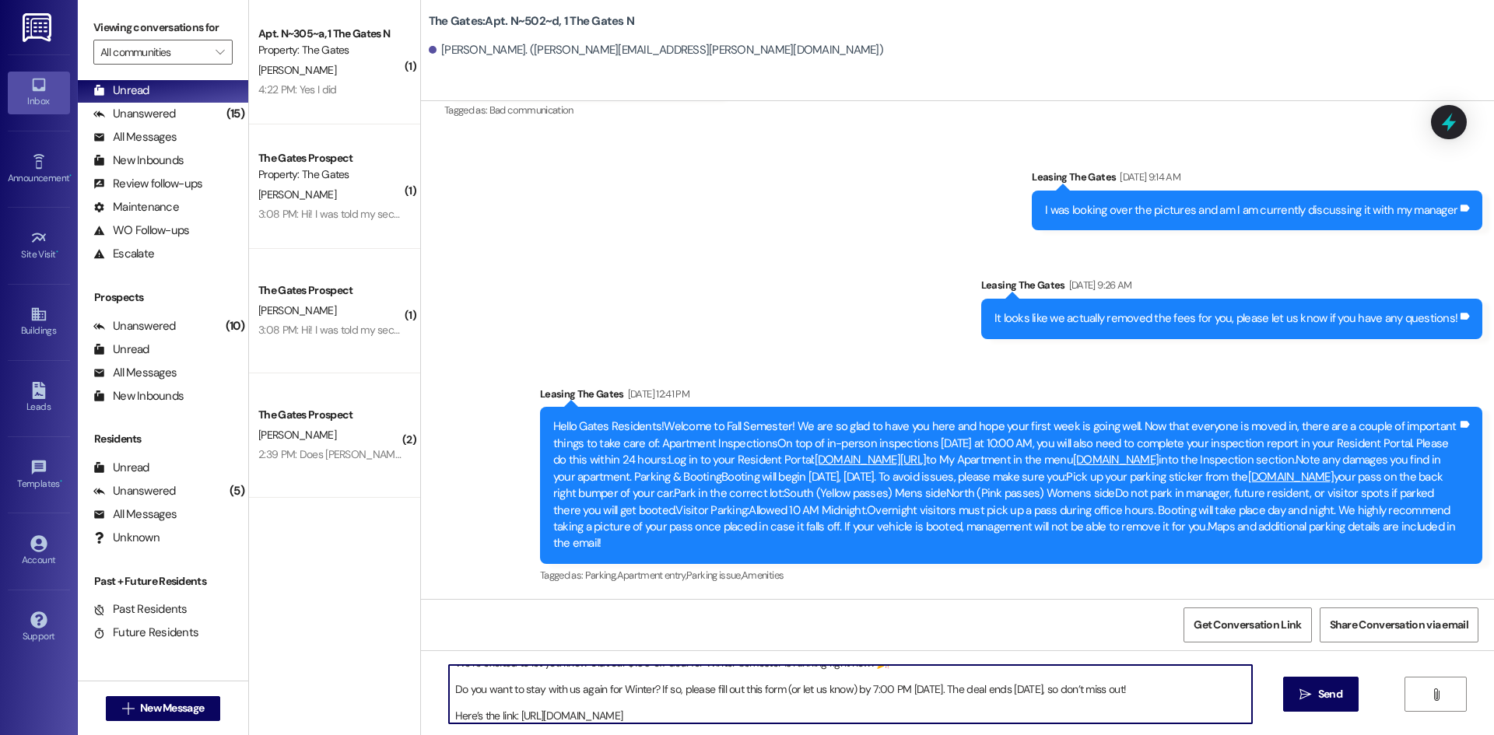
scroll to position [0, 0]
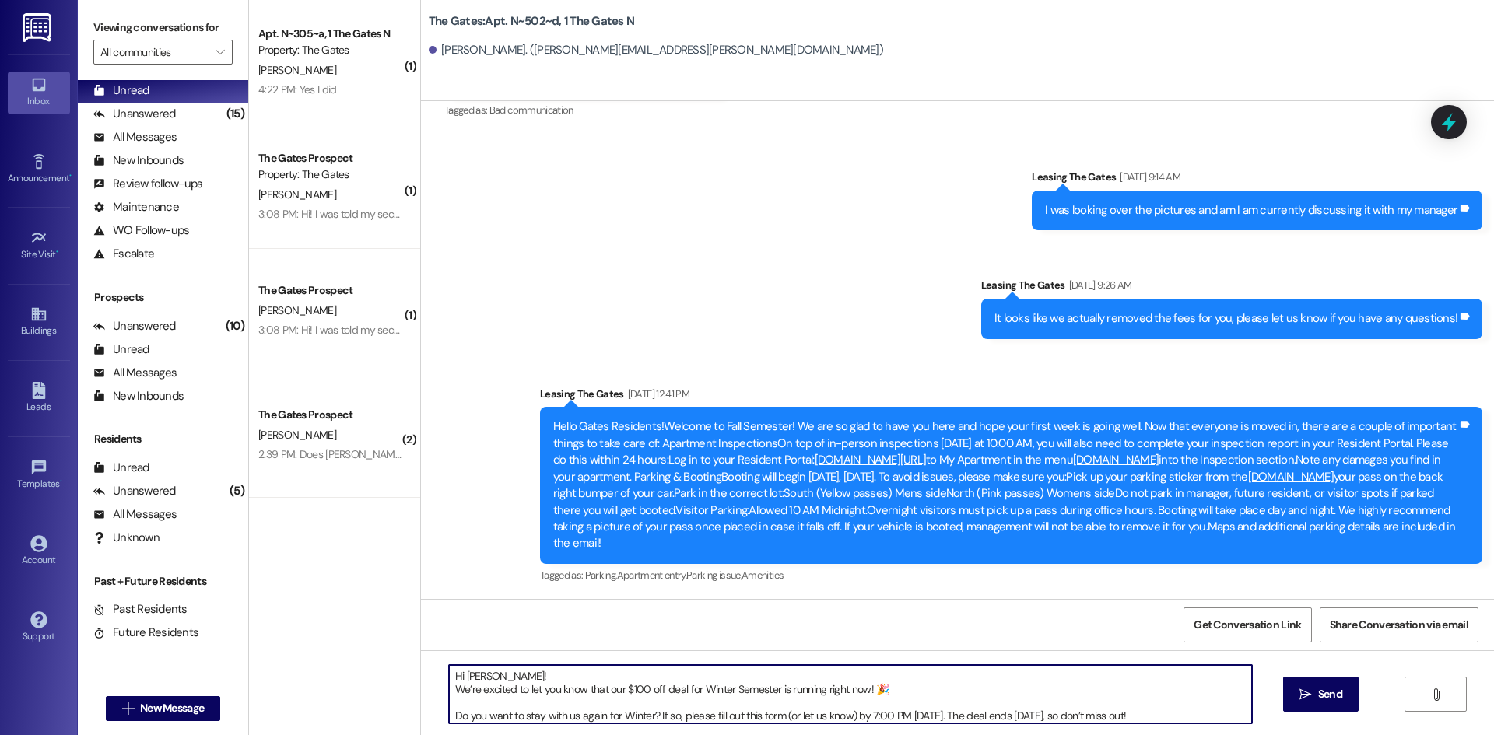
drag, startPoint x: 484, startPoint y: 678, endPoint x: 457, endPoint y: 675, distance: 27.3
click at [457, 675] on textarea "Hi [PERSON_NAME]! We’re excited to let you know that our $100 off deal for Wint…" at bounding box center [850, 694] width 803 height 58
type textarea "Hi [PERSON_NAME]! We’re excited to let you know that our $100 off deal for Wint…"
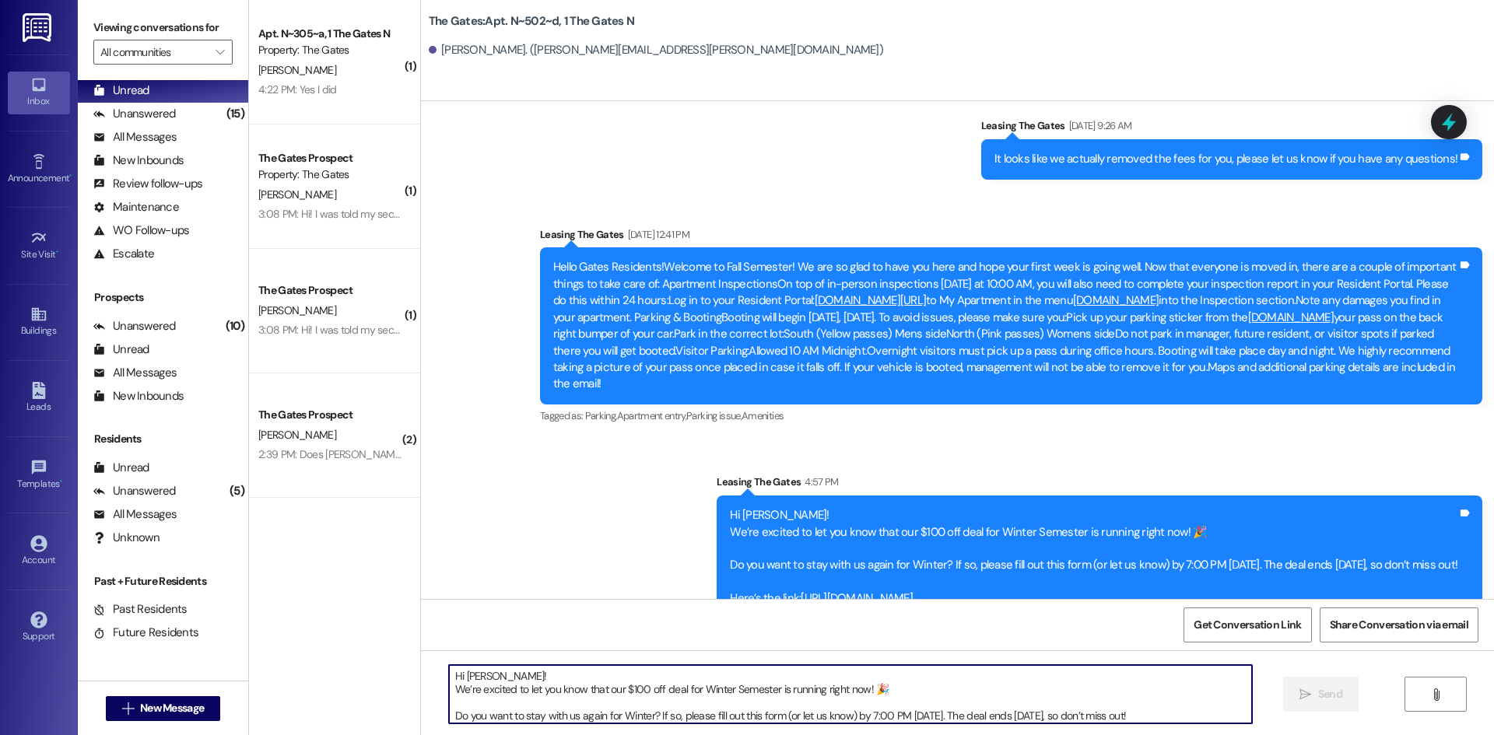
scroll to position [10314, 0]
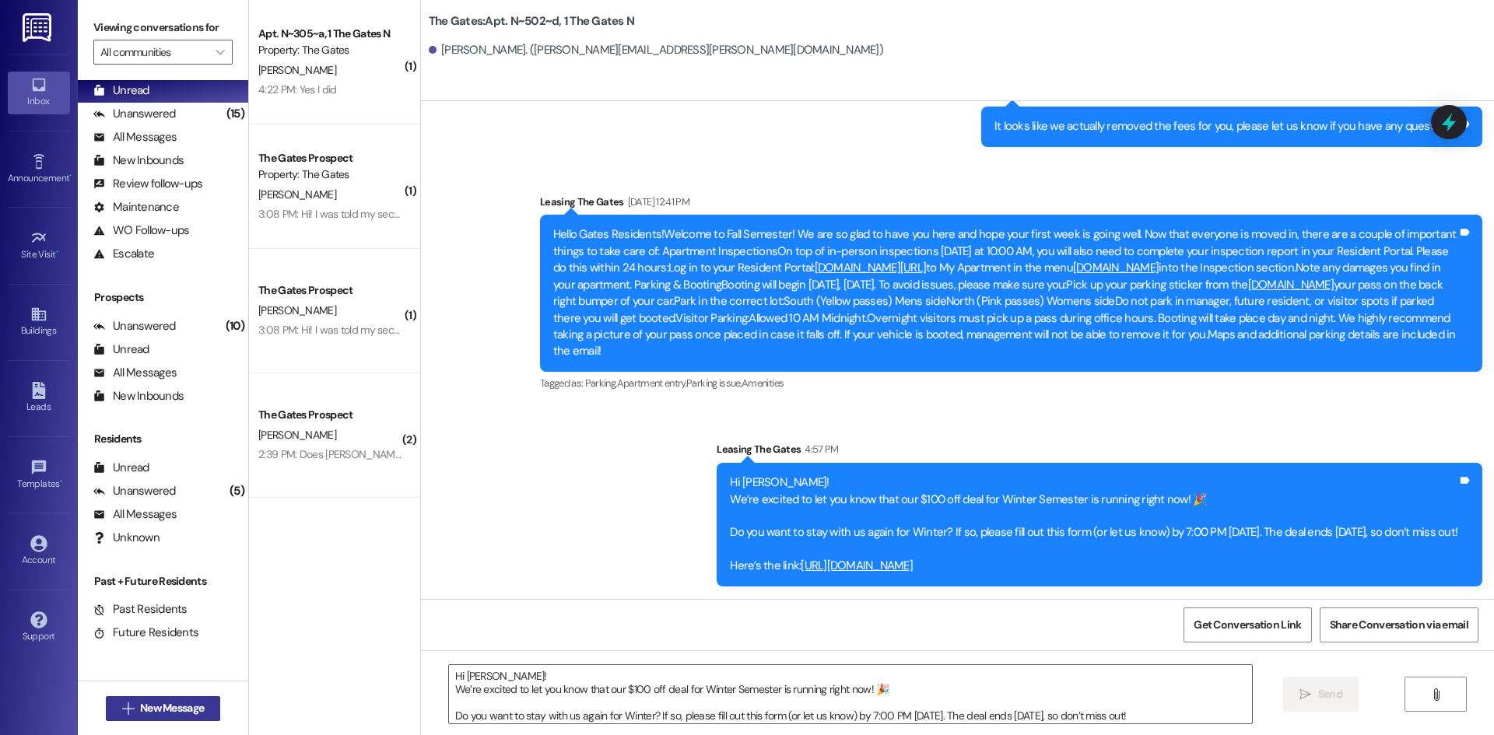
click at [176, 702] on span "New Message" at bounding box center [172, 708] width 64 height 16
